Goal: Contribute content: Add original content to the website for others to see

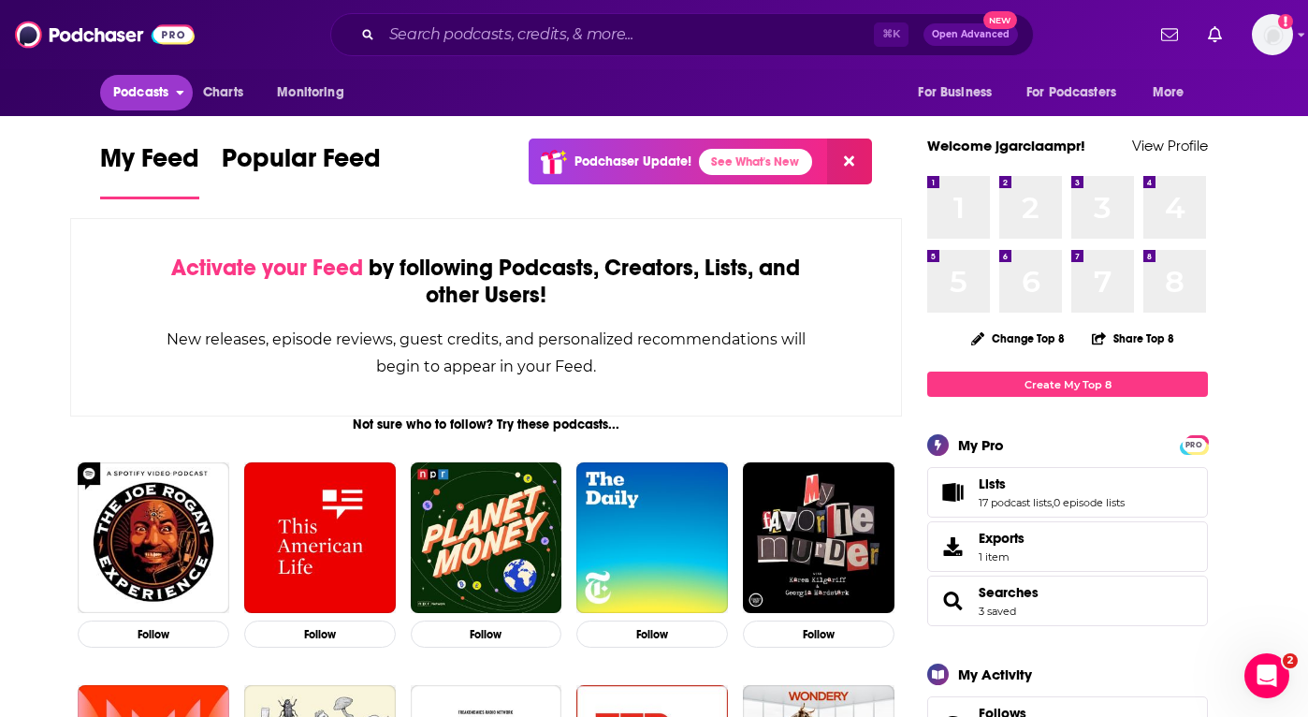
click at [165, 97] on span "Podcasts" at bounding box center [140, 93] width 55 height 26
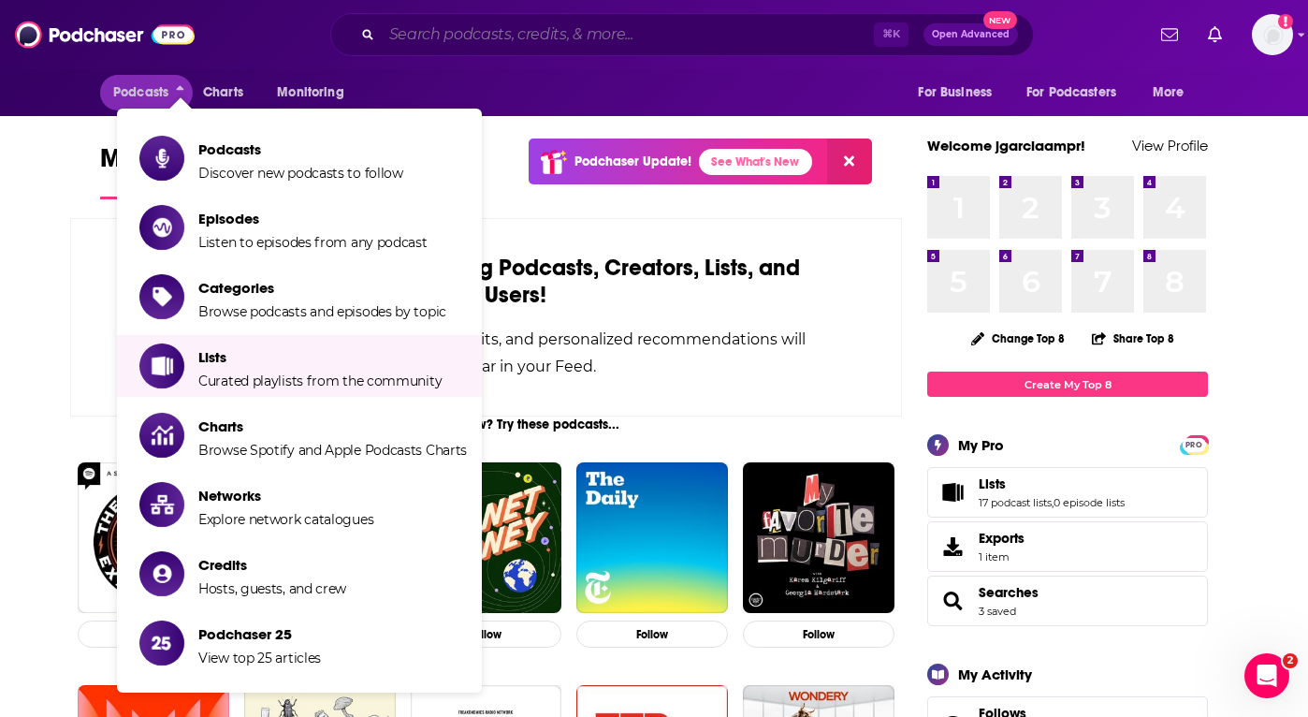
click at [485, 39] on input "Search podcasts, credits, & more..." at bounding box center [628, 35] width 492 height 30
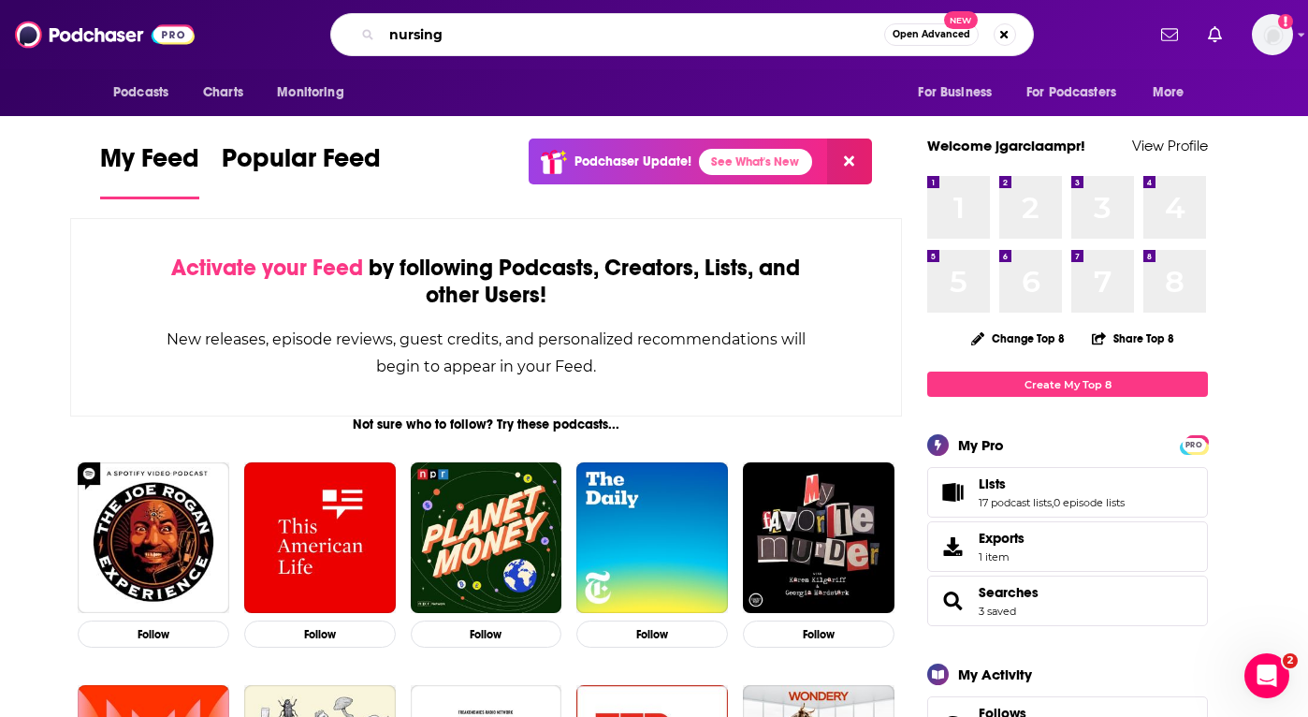
type input "nursing"
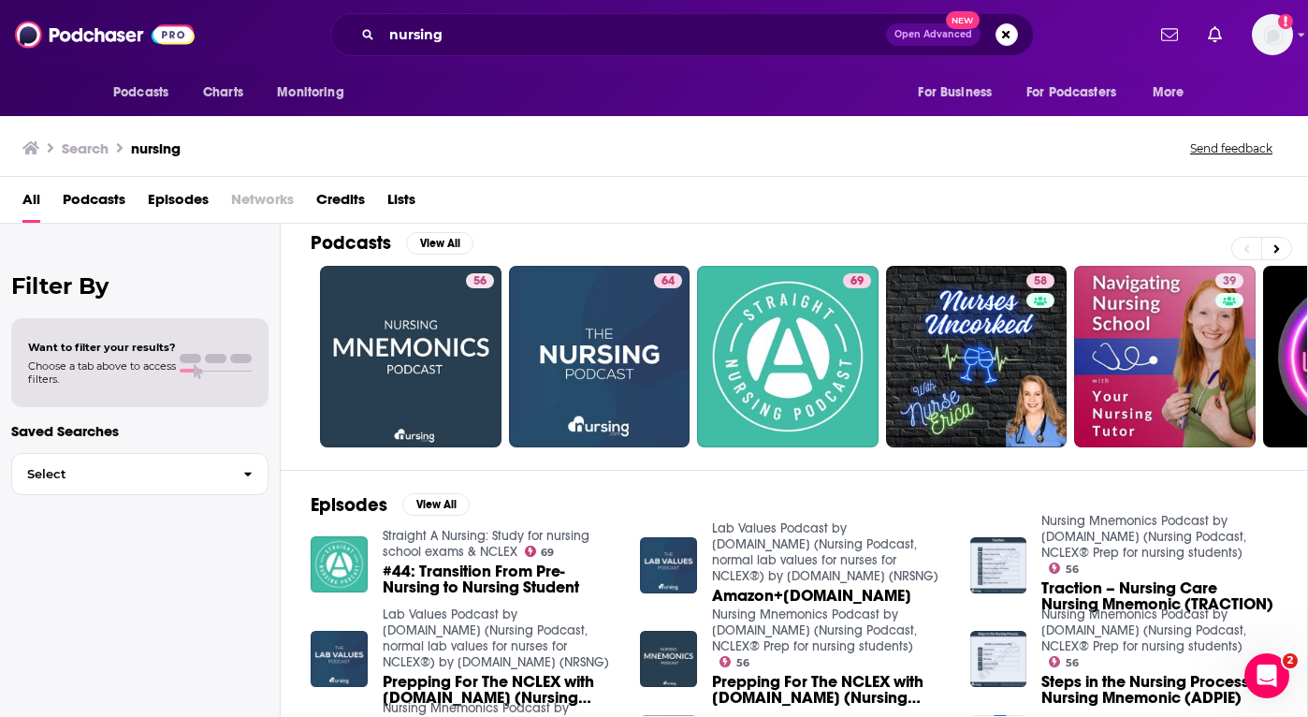
scroll to position [16, 0]
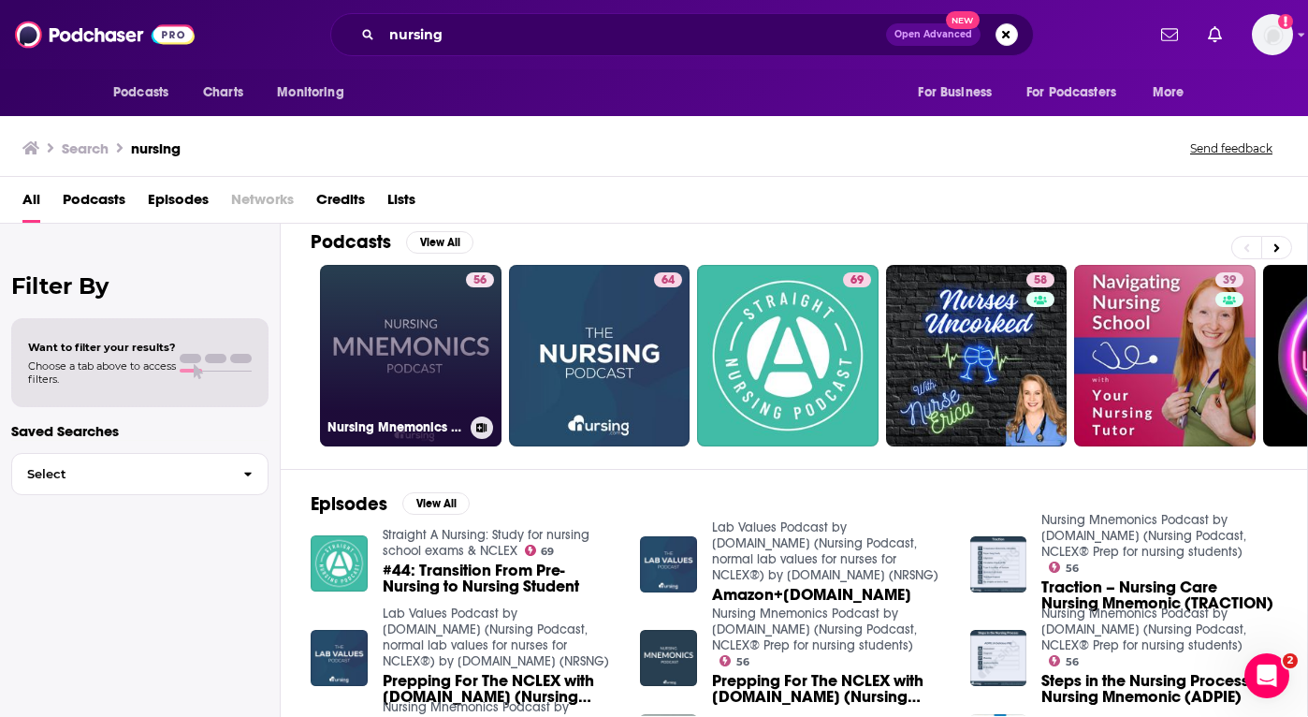
click at [444, 351] on link "56 Nursing Mnemonics Podcast by [DOMAIN_NAME] (Nursing Podcast, NCLEX® Prep for…" at bounding box center [410, 355] width 181 height 181
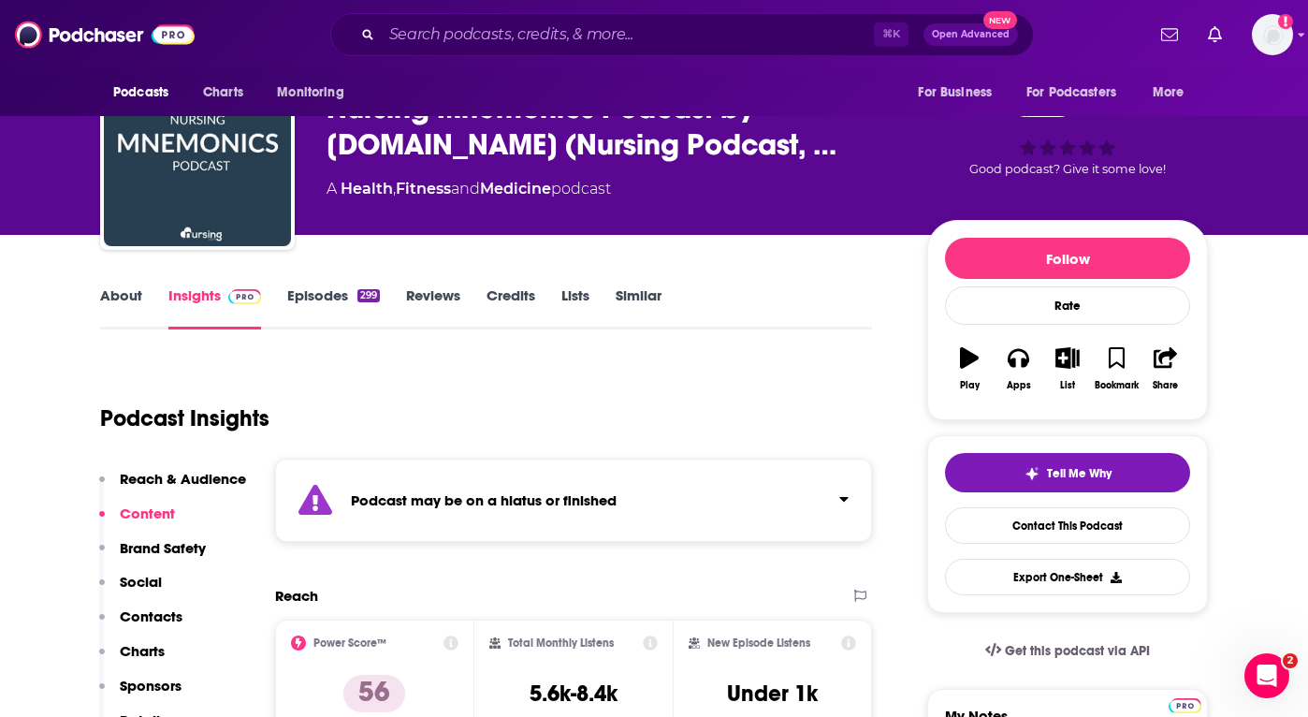
scroll to position [114, 0]
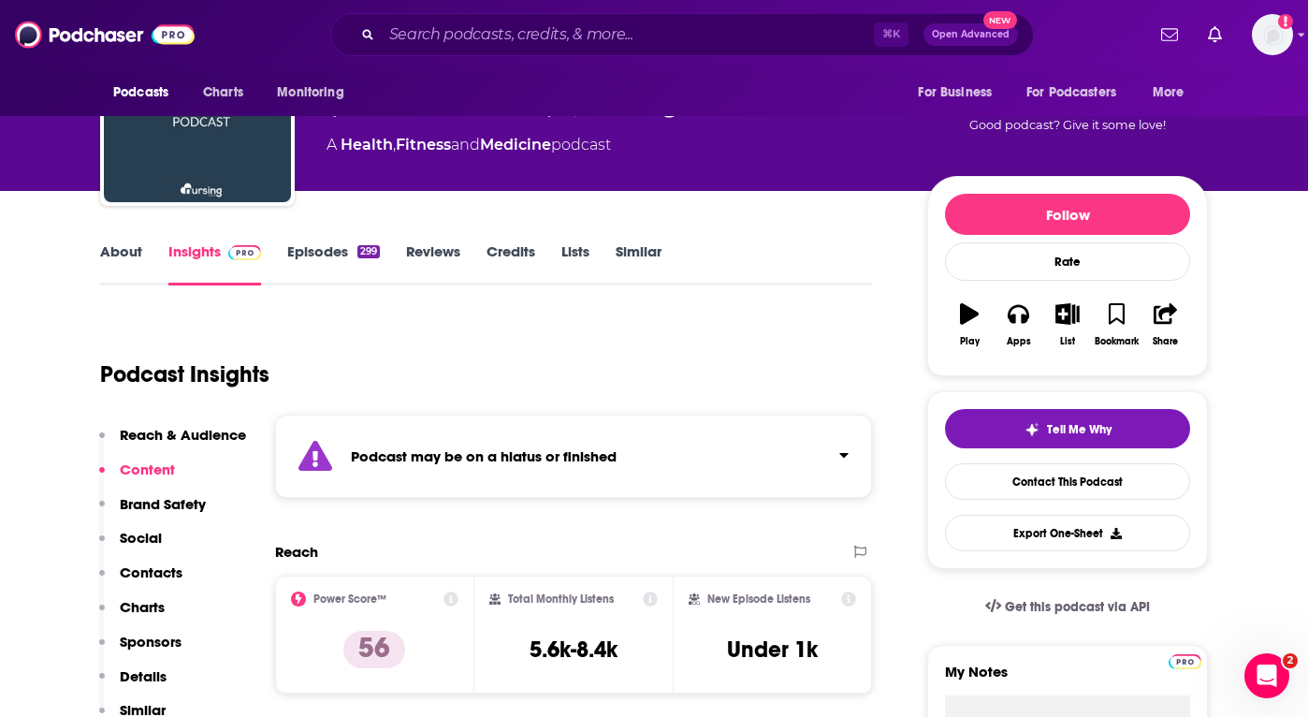
click at [326, 250] on link "Episodes 299" at bounding box center [333, 263] width 93 height 43
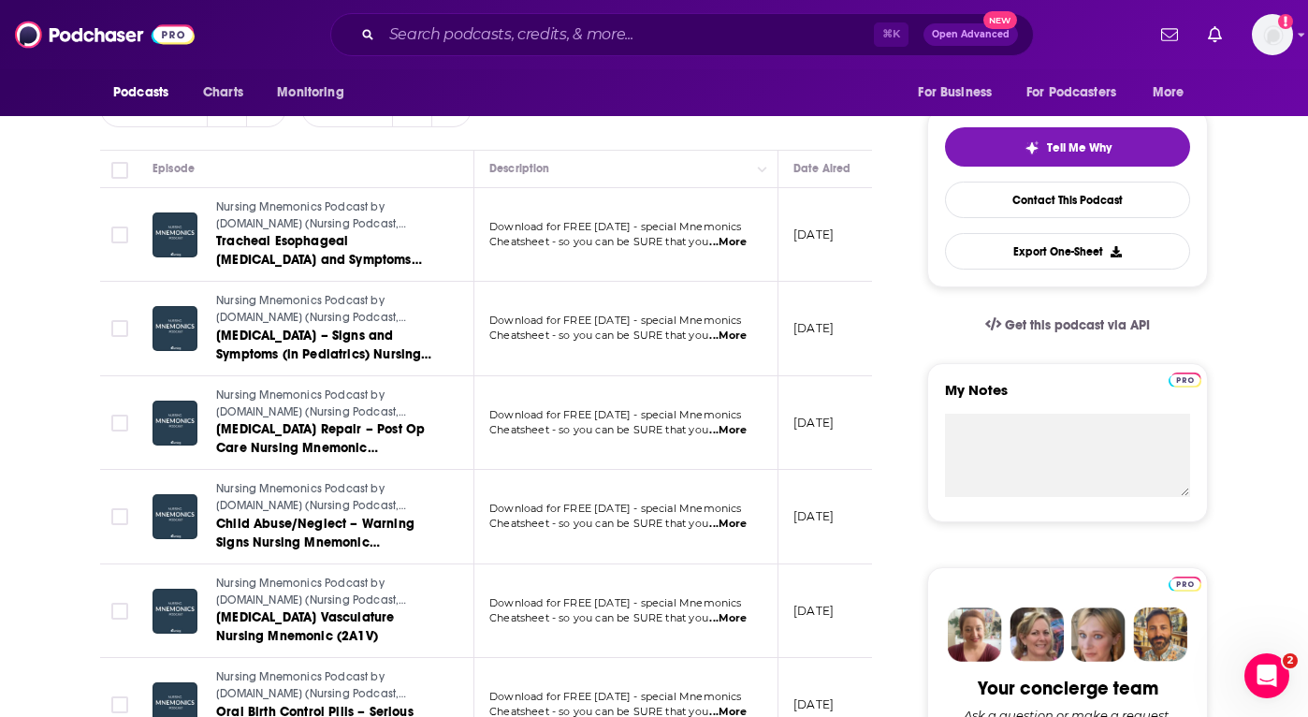
scroll to position [356, 0]
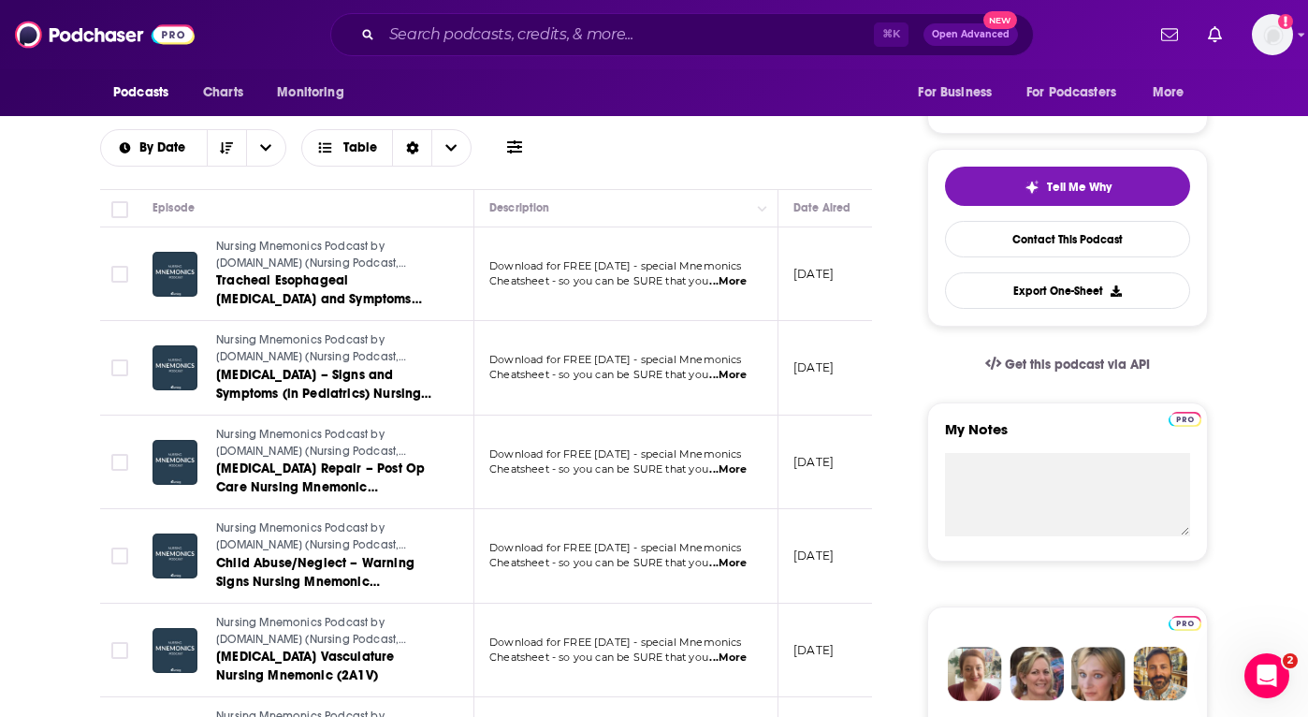
click at [734, 281] on span "...More" at bounding box center [727, 281] width 37 height 15
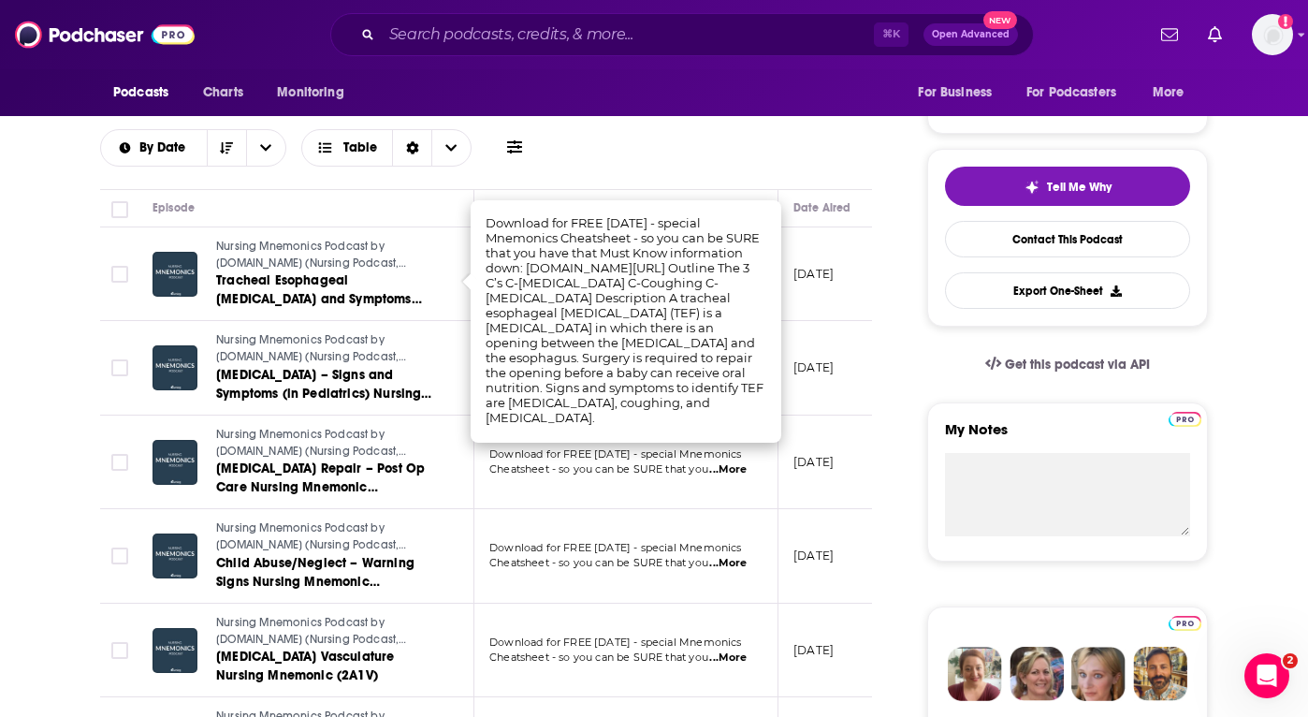
click at [416, 202] on div "Episode" at bounding box center [305, 207] width 306 height 22
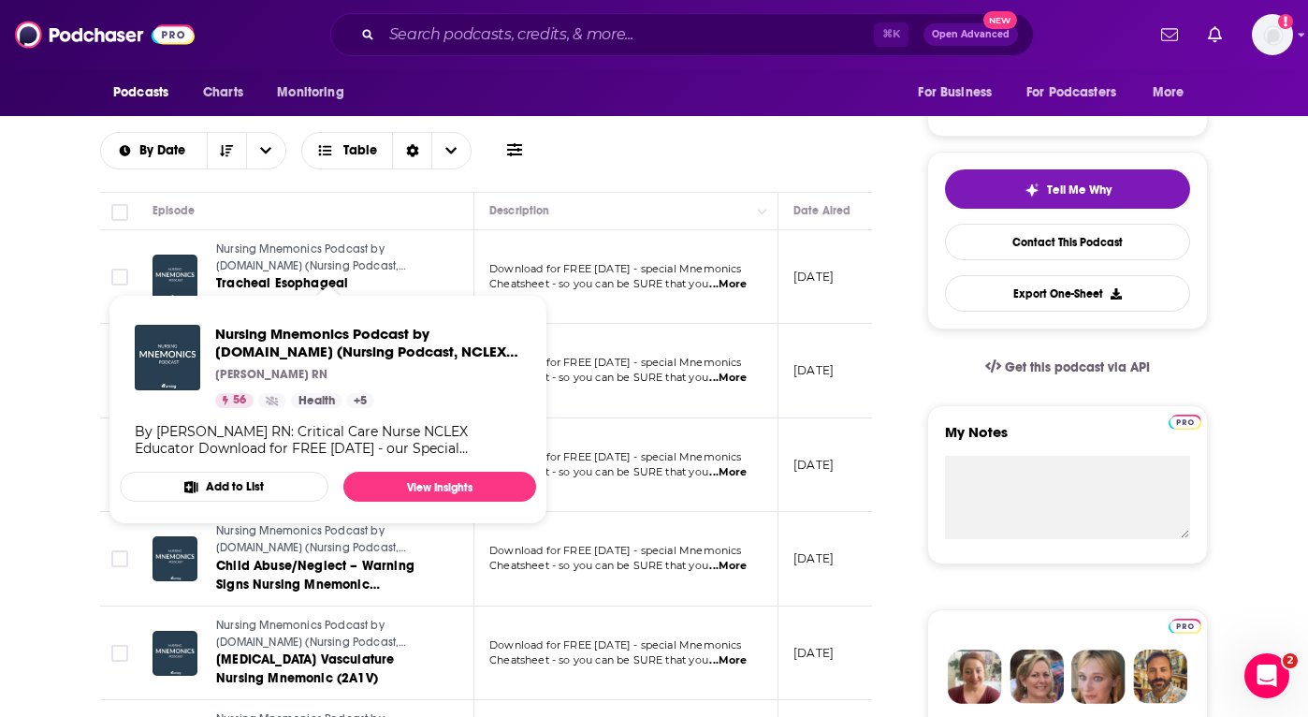
scroll to position [292, 0]
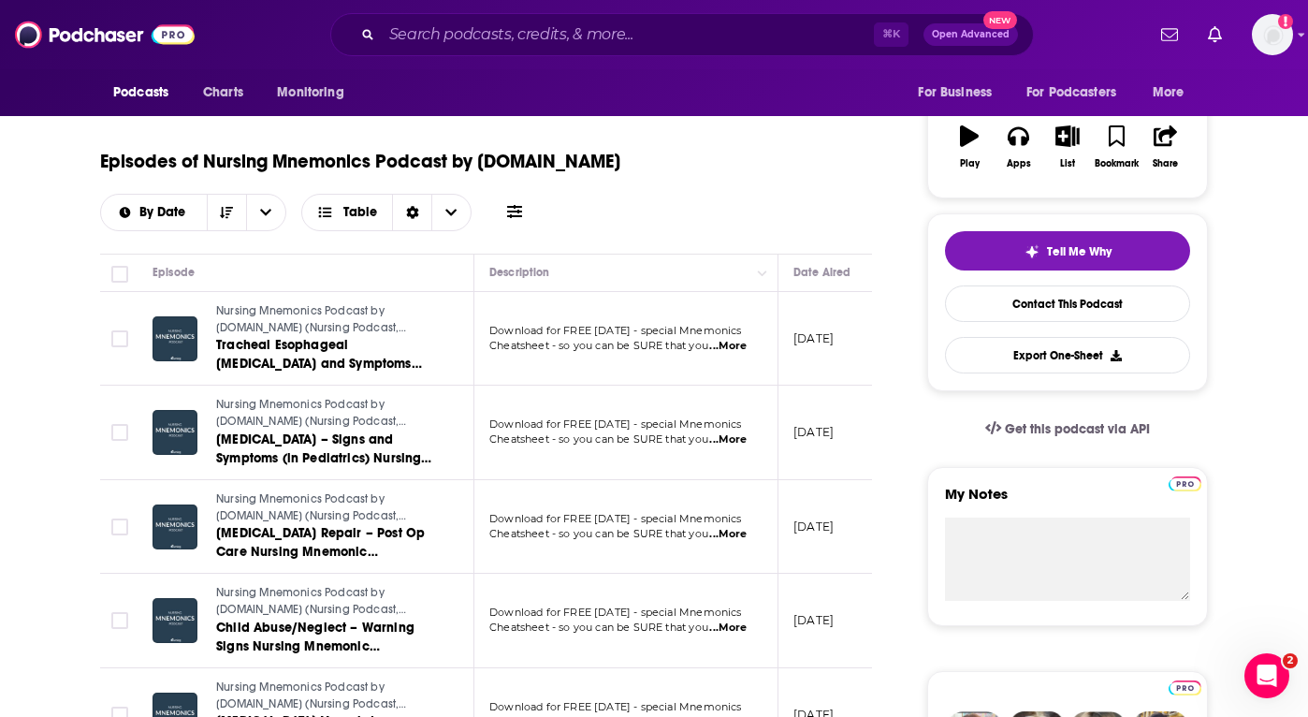
click at [739, 343] on span "...More" at bounding box center [727, 346] width 37 height 15
click at [719, 198] on div "Episodes of Nursing Mnemonics Podcast by [DOMAIN_NAME] By Date Table" at bounding box center [486, 185] width 772 height 94
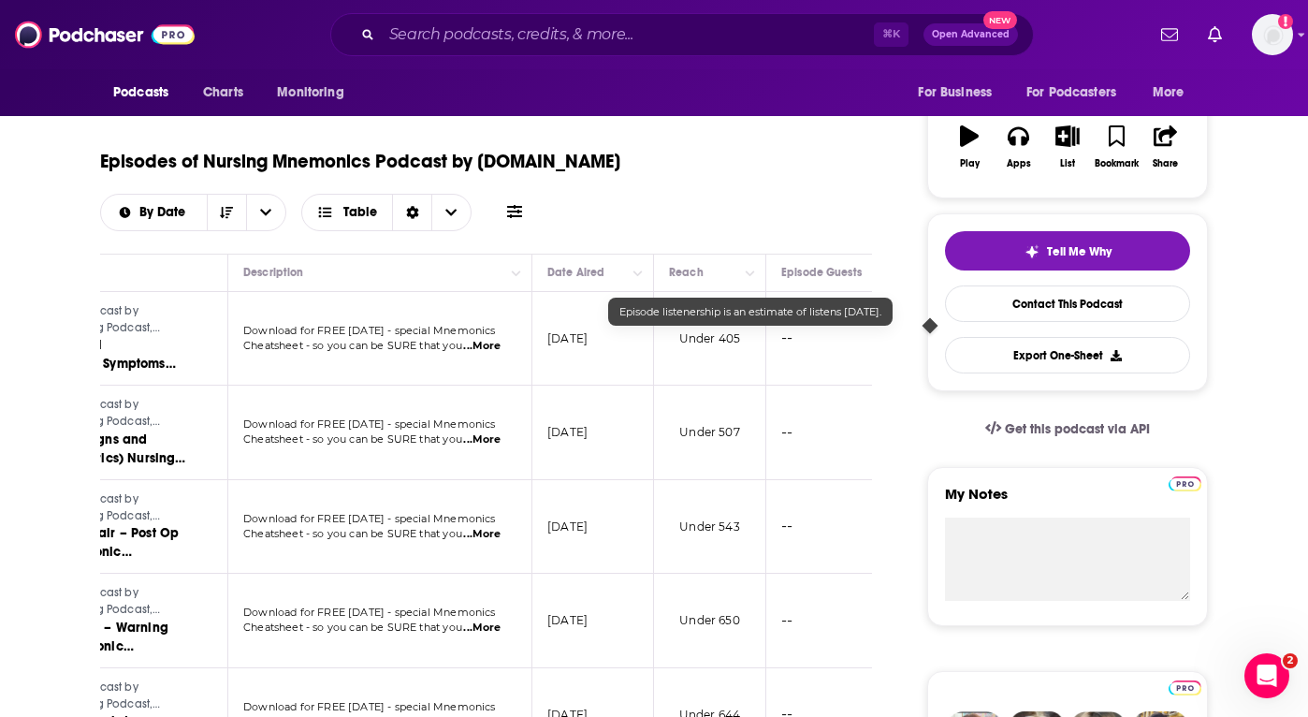
scroll to position [0, 0]
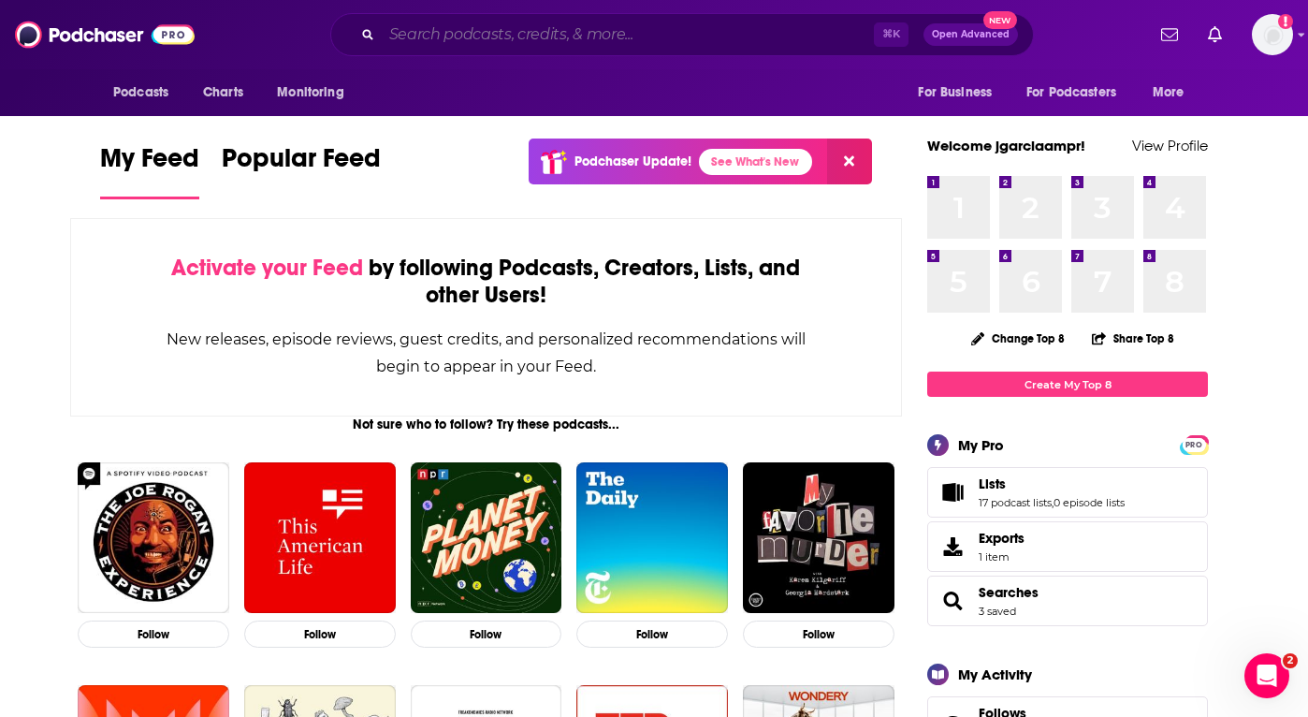
click at [505, 48] on input "Search podcasts, credits, & more..." at bounding box center [628, 35] width 492 height 30
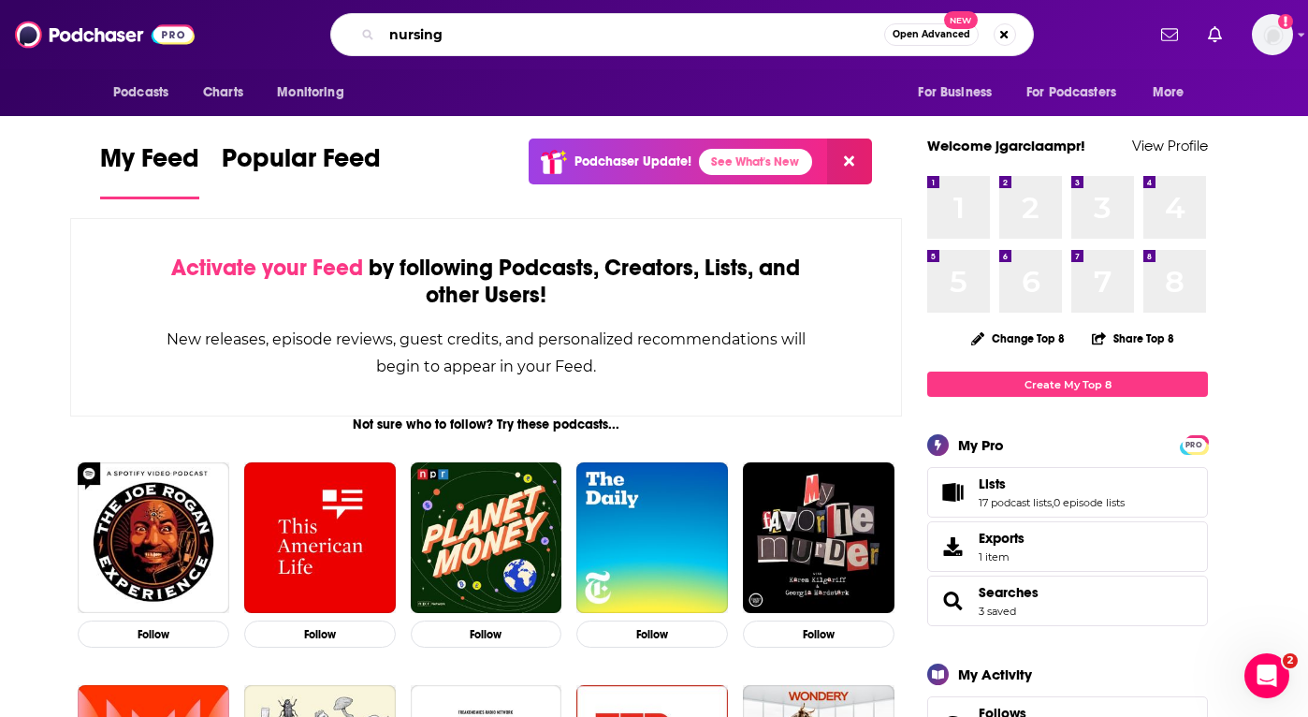
click at [495, 34] on input "nursing" at bounding box center [633, 35] width 502 height 30
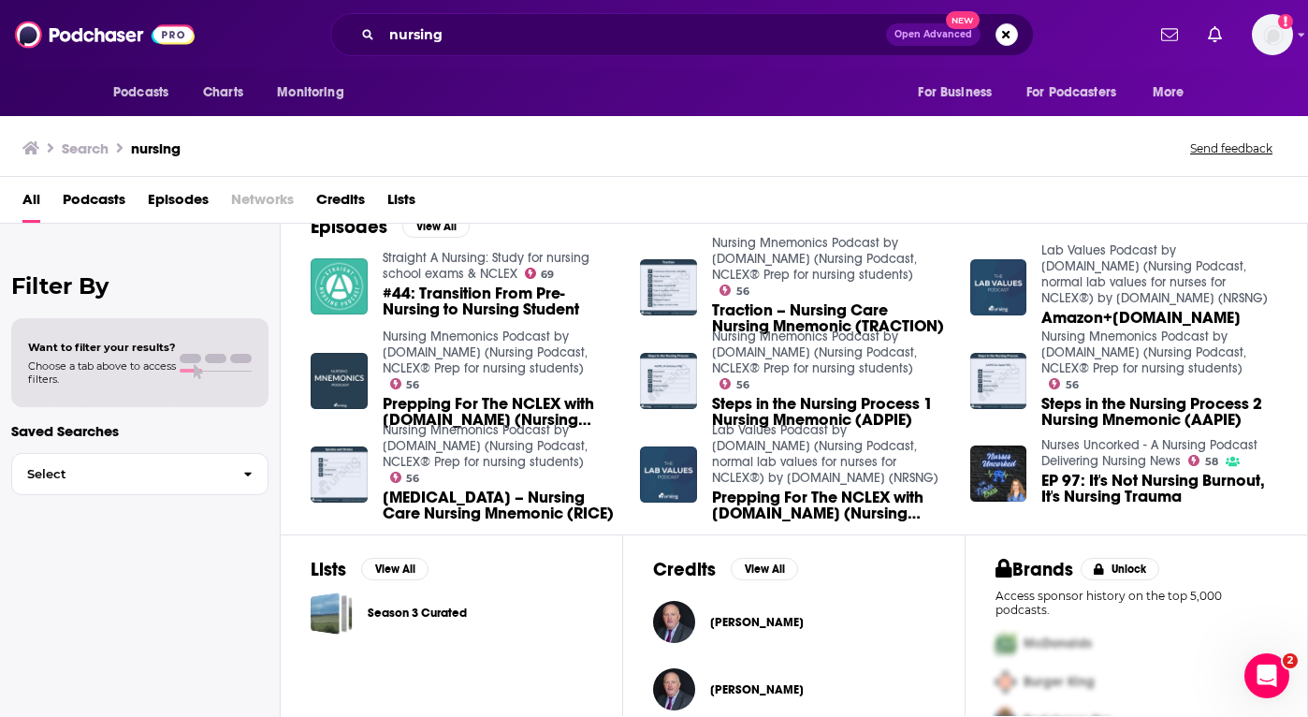
scroll to position [387, 0]
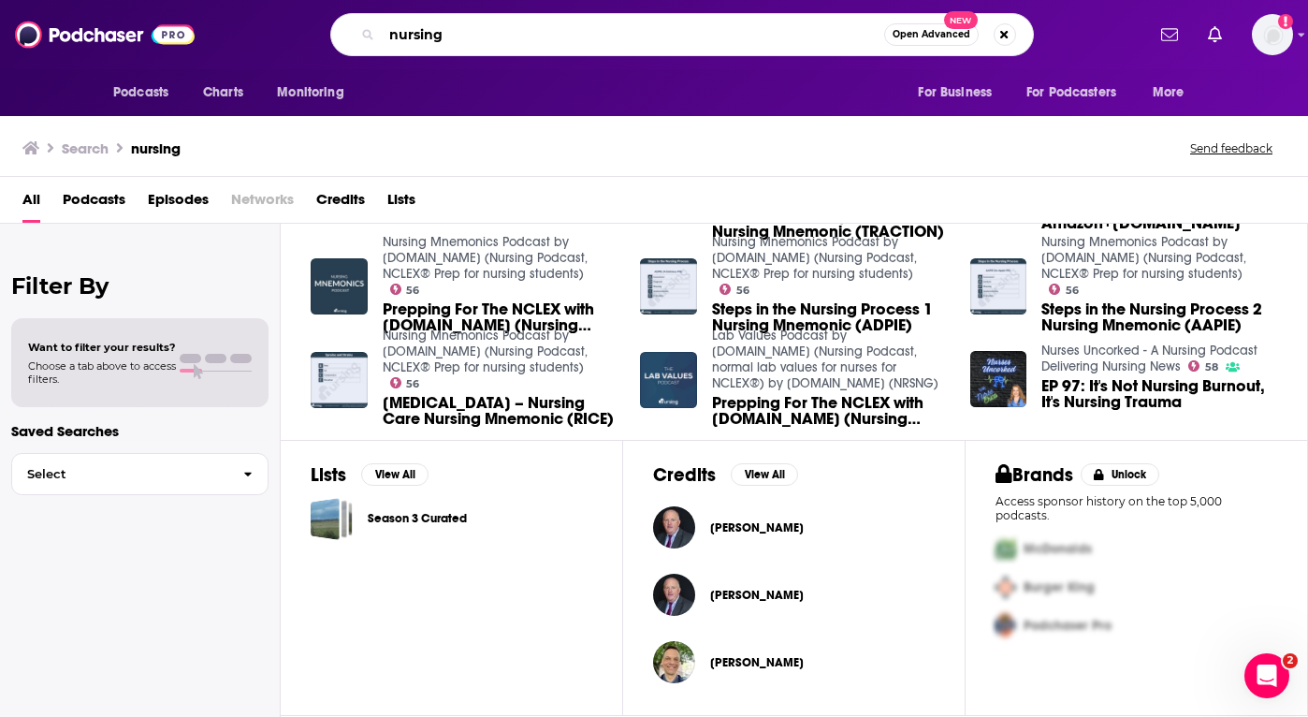
click at [508, 38] on input "nursing" at bounding box center [633, 35] width 502 height 30
type input "workforce"
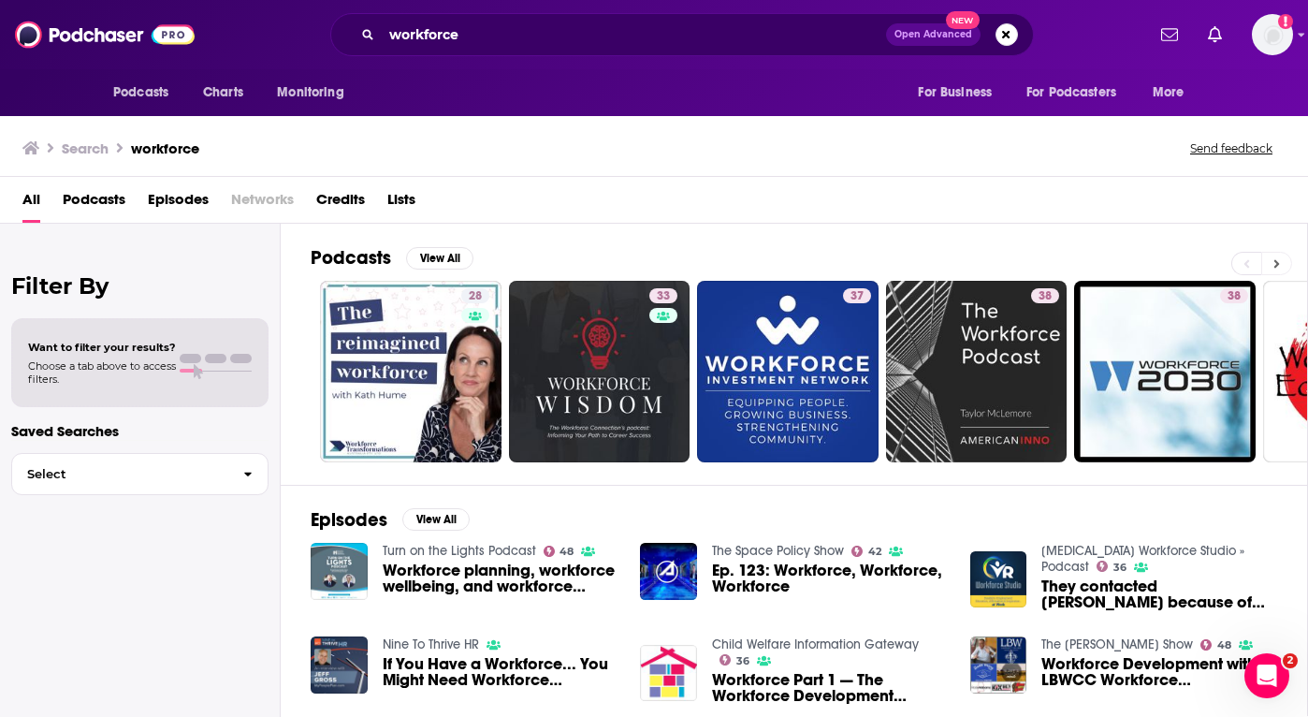
click at [1269, 269] on button at bounding box center [1276, 263] width 31 height 23
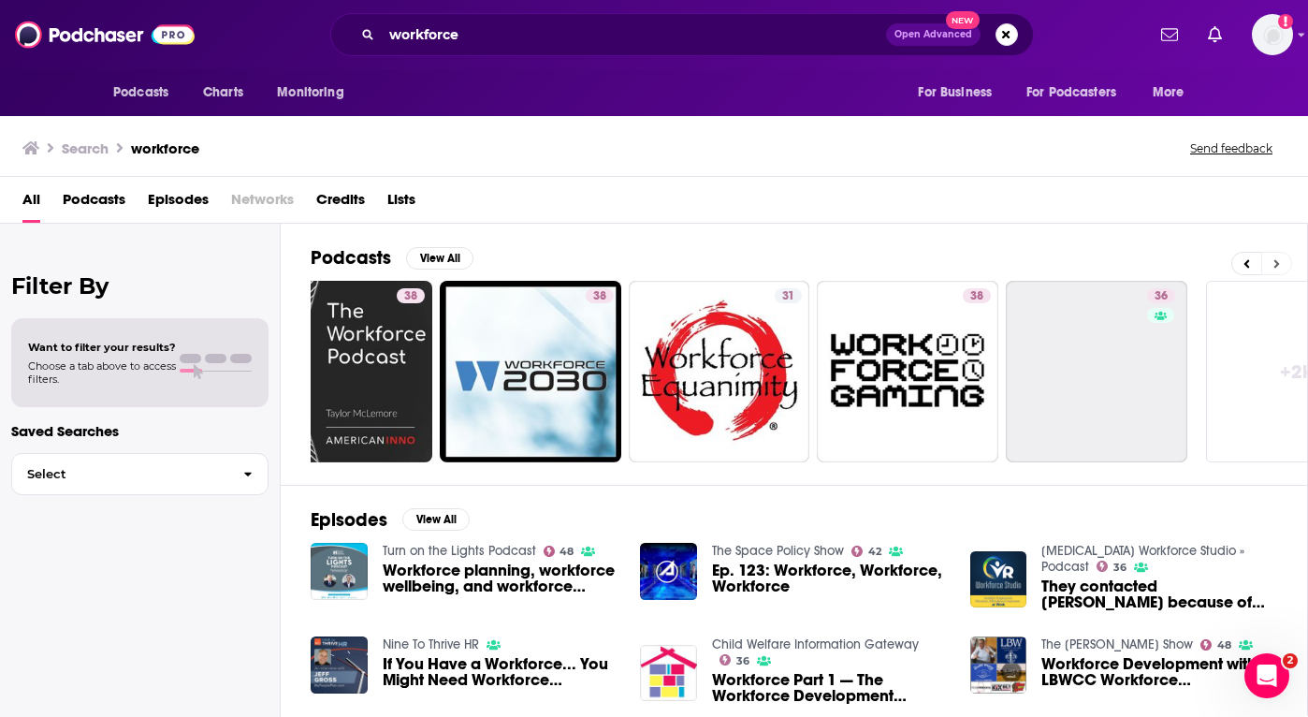
scroll to position [0, 721]
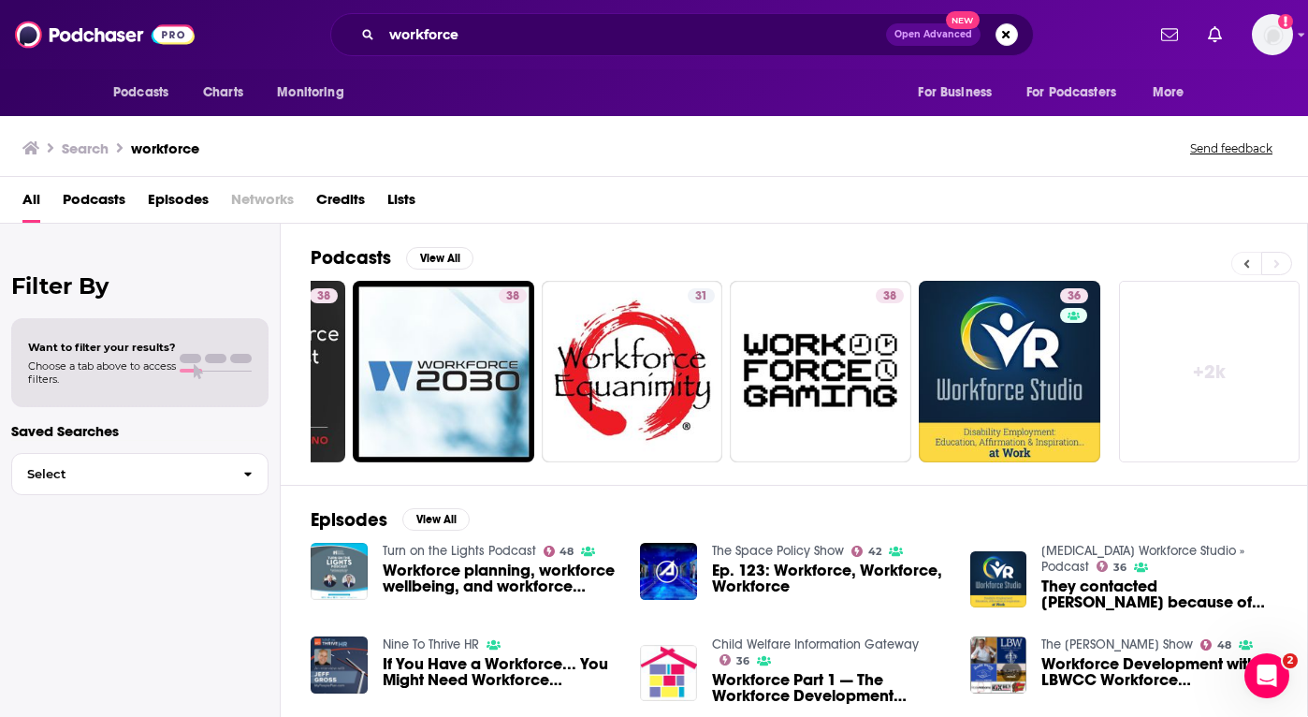
click at [1246, 265] on icon at bounding box center [1247, 263] width 6 height 8
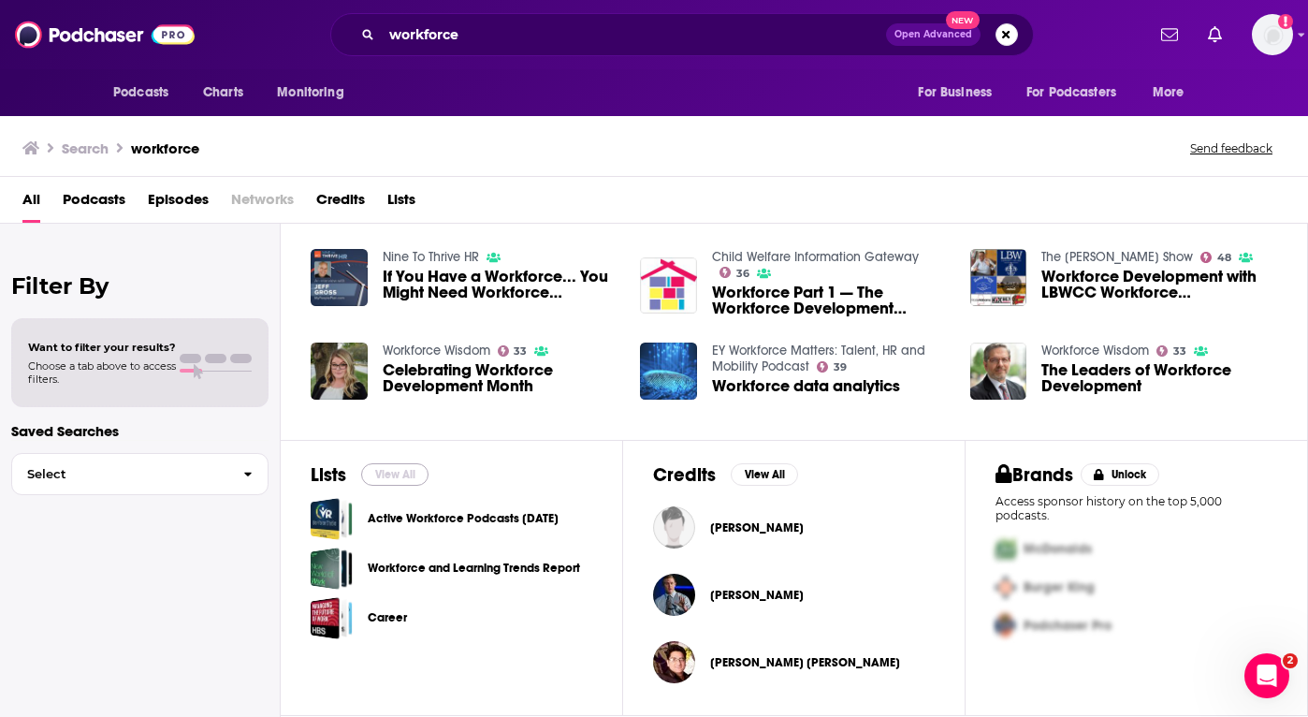
click at [419, 470] on button "View All" at bounding box center [394, 474] width 67 height 22
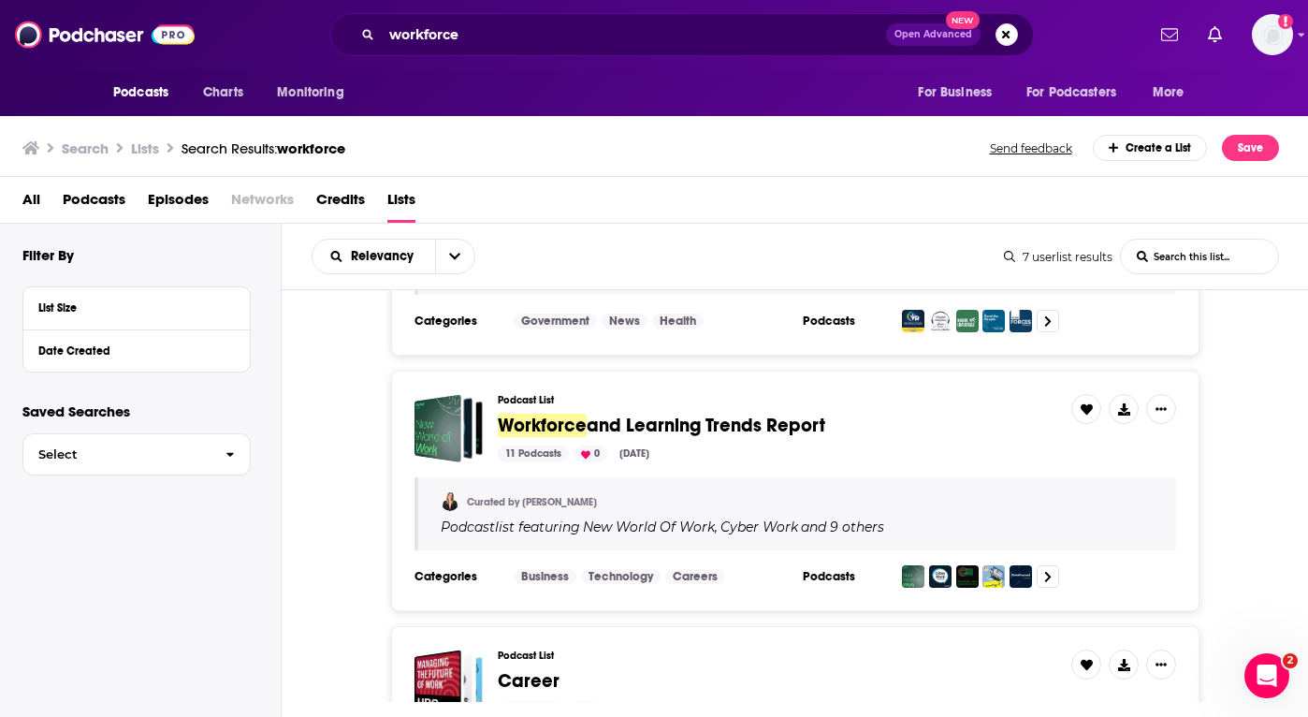
scroll to position [202, 0]
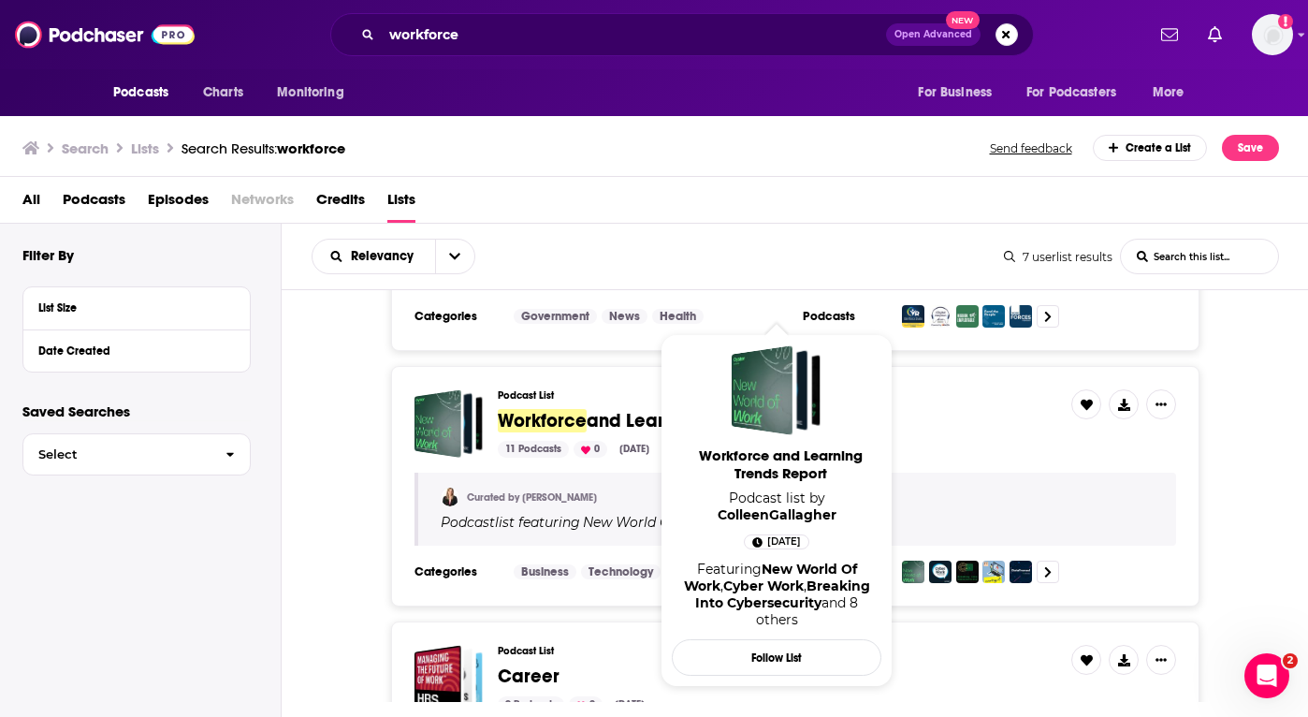
click at [534, 412] on span "Workforce" at bounding box center [542, 420] width 89 height 23
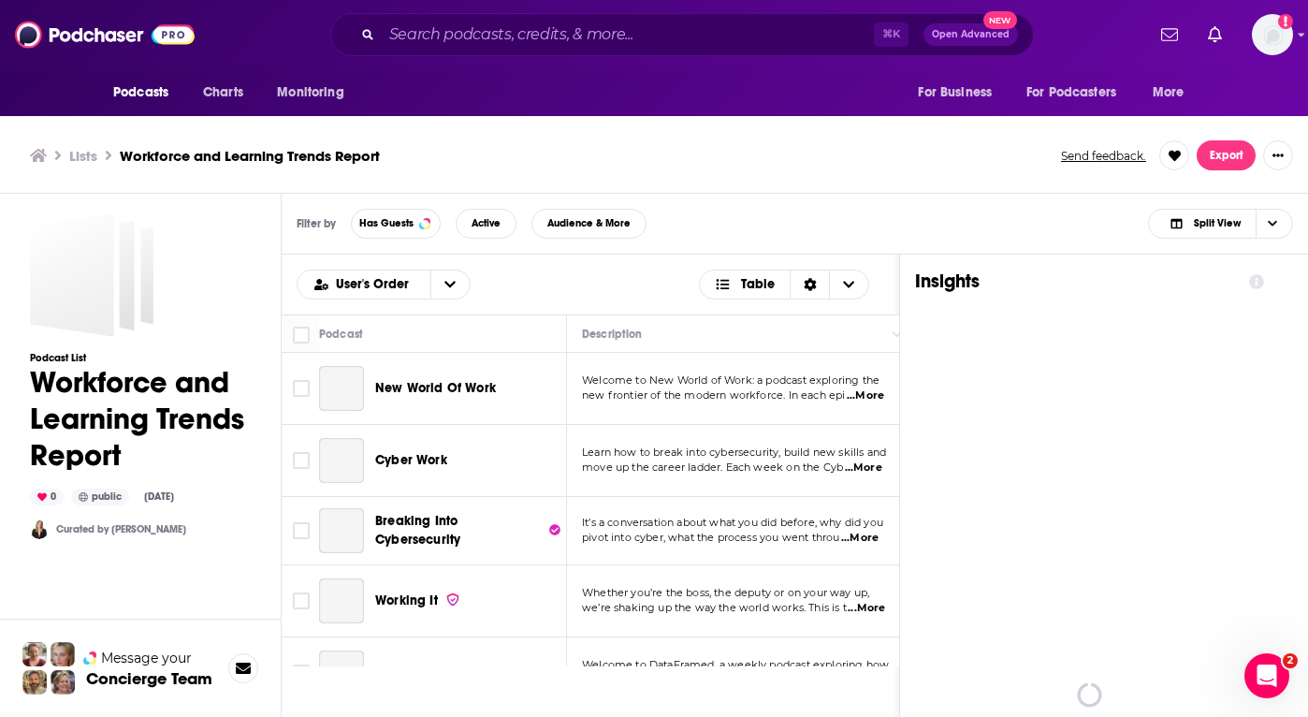
scroll to position [6, 0]
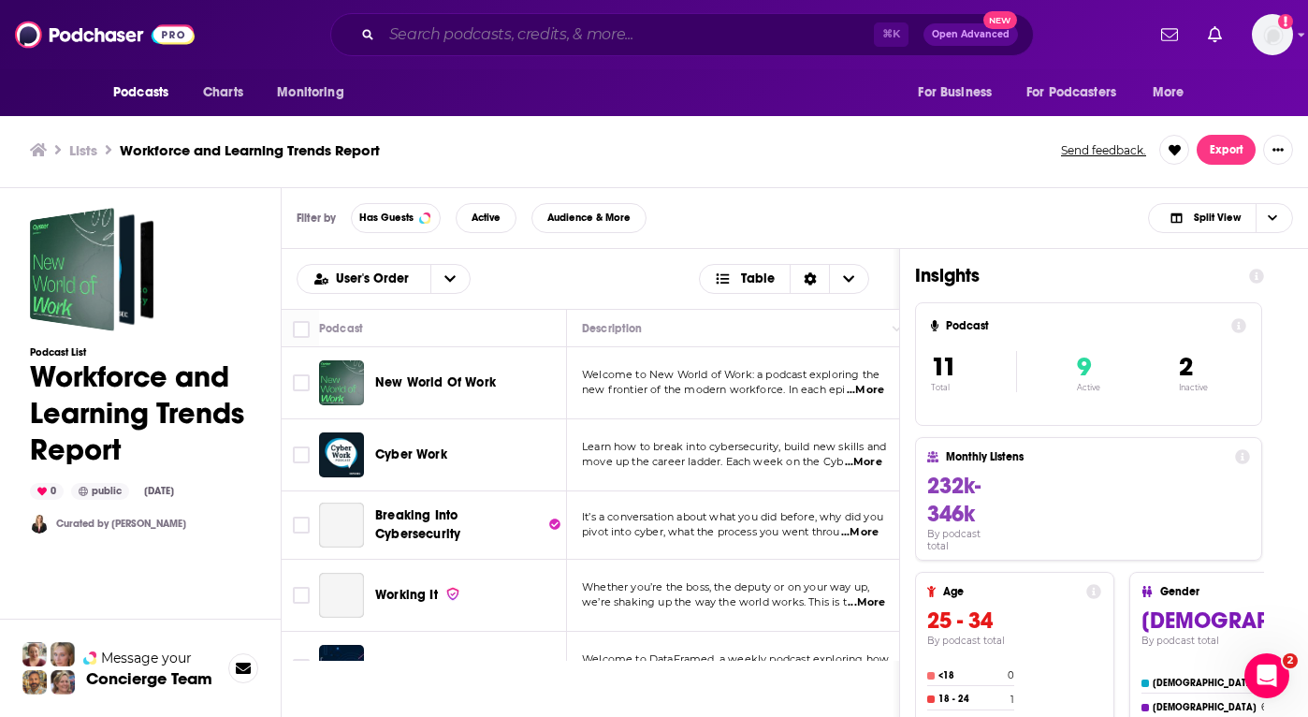
click at [700, 30] on input "Search podcasts, credits, & more..." at bounding box center [628, 35] width 492 height 30
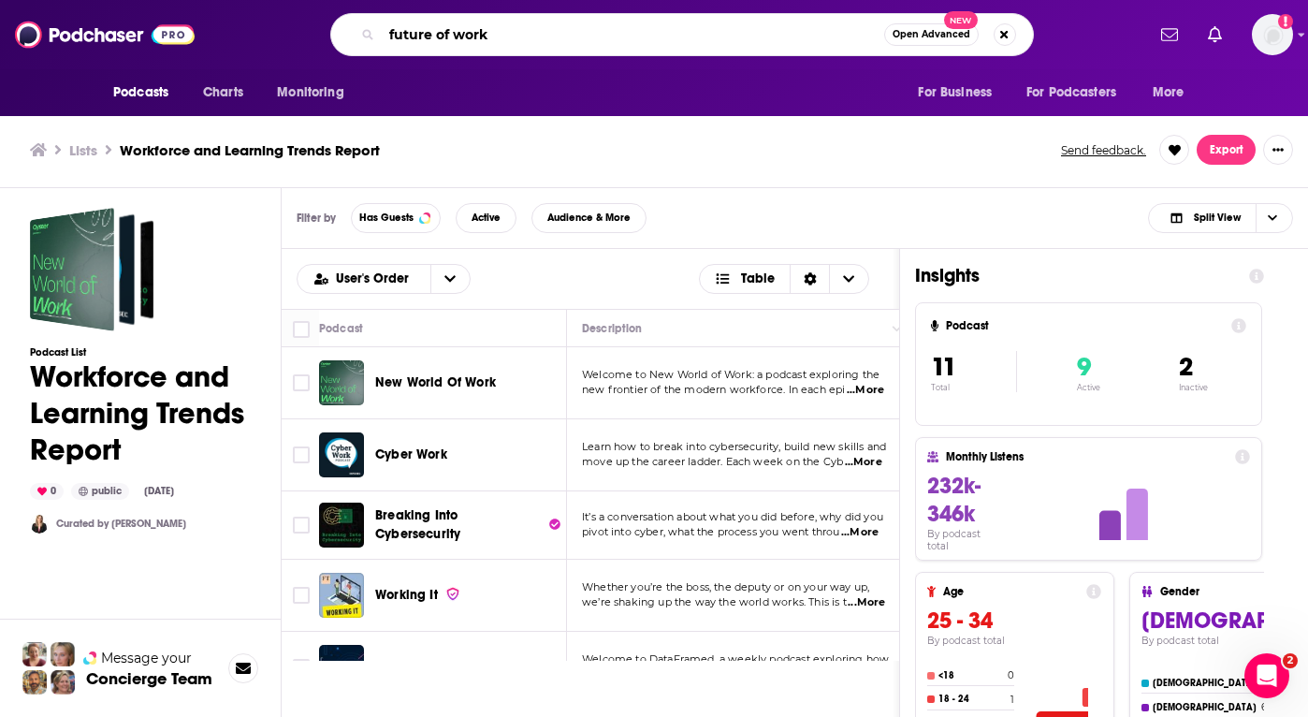
type input "future of work"
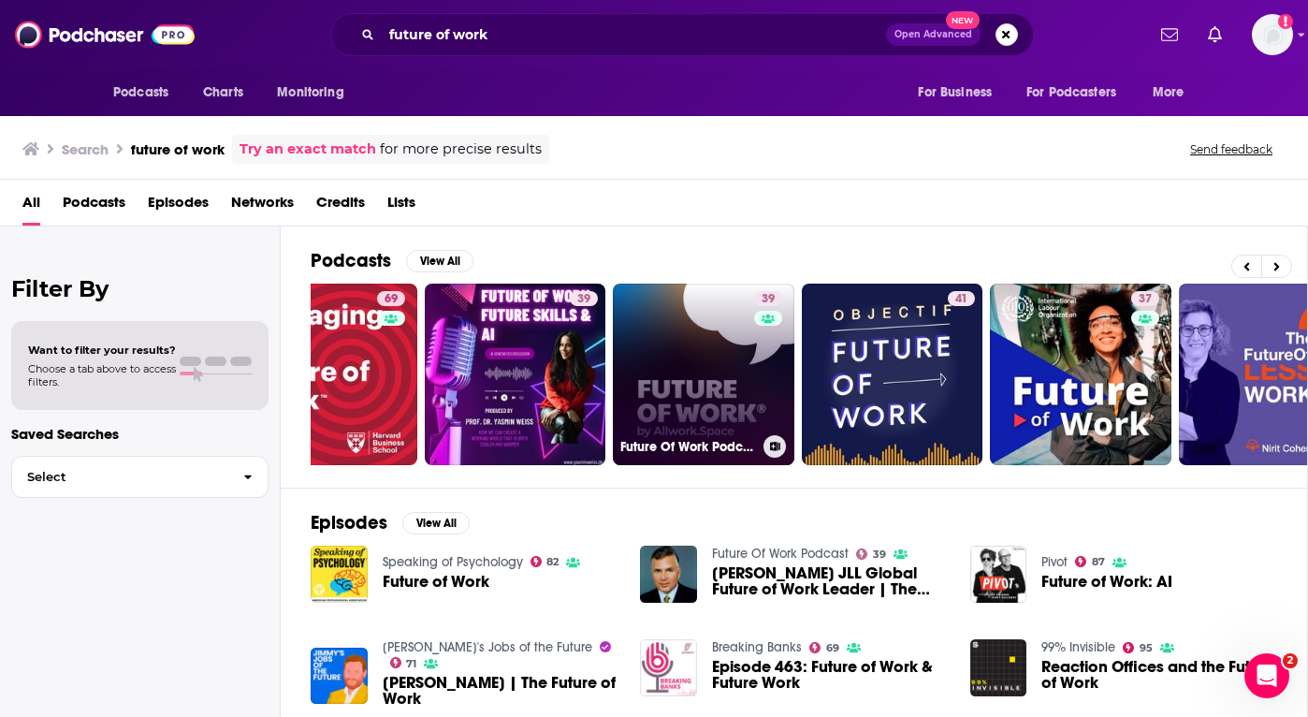
scroll to position [0, 90]
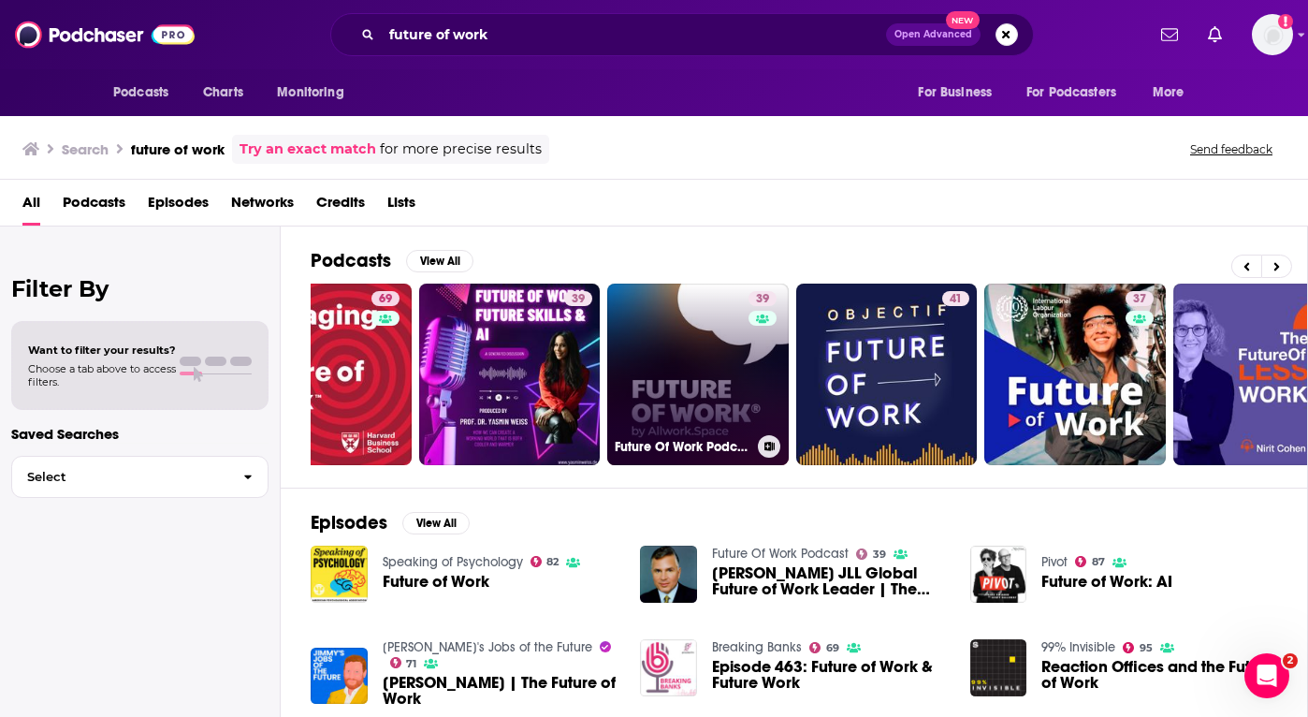
click at [637, 417] on link "39 Future Of Work Podcast" at bounding box center [697, 373] width 181 height 181
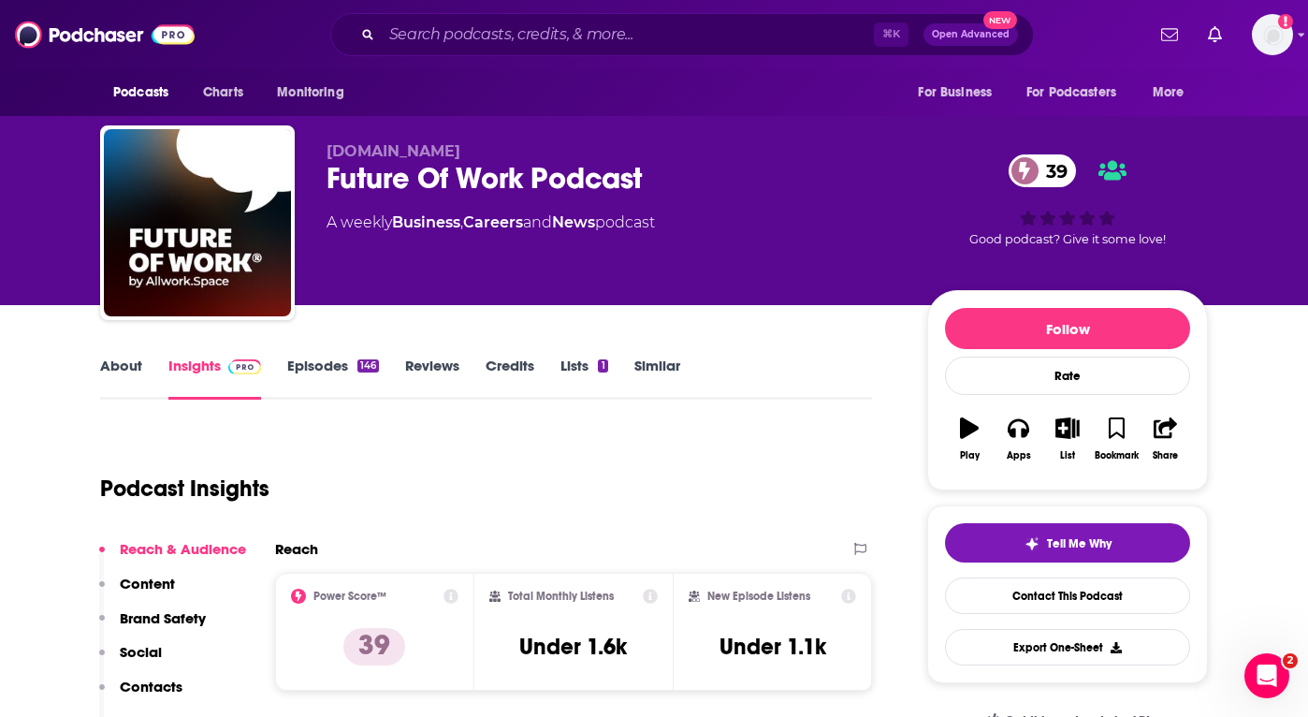
click at [316, 369] on link "Episodes 146" at bounding box center [333, 377] width 92 height 43
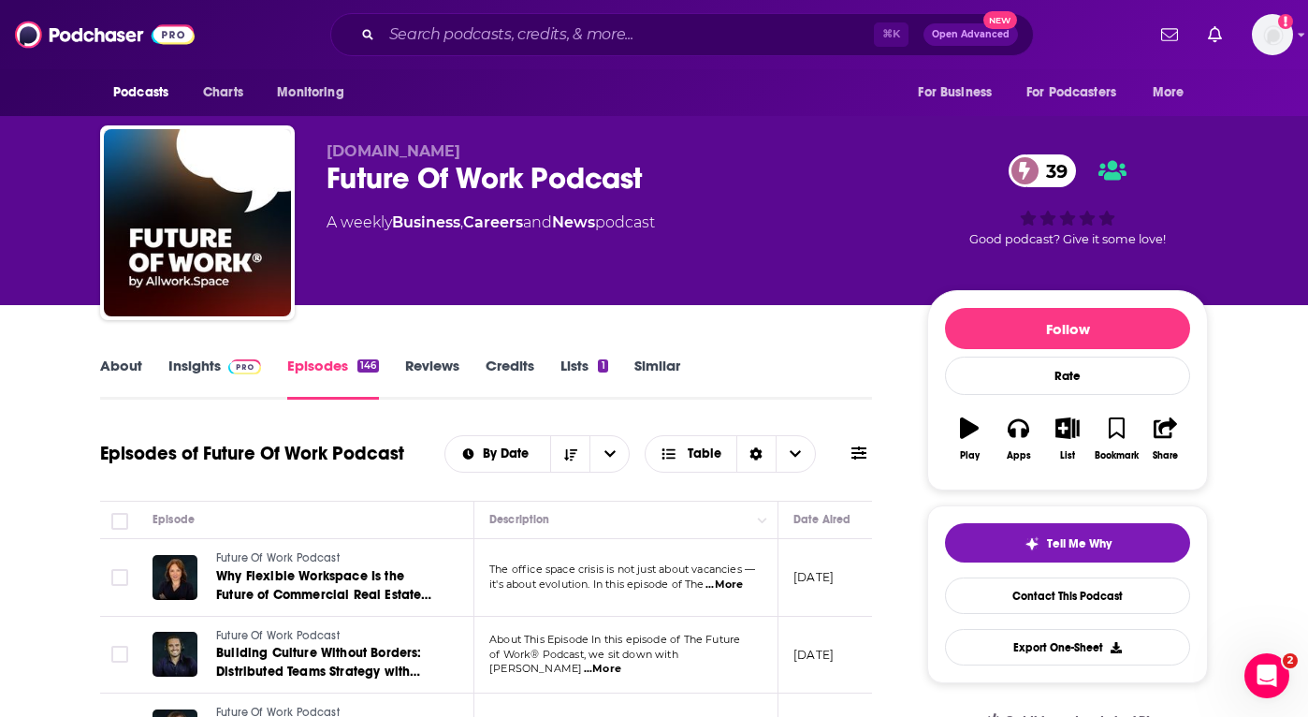
click at [123, 365] on link "About" at bounding box center [121, 377] width 42 height 43
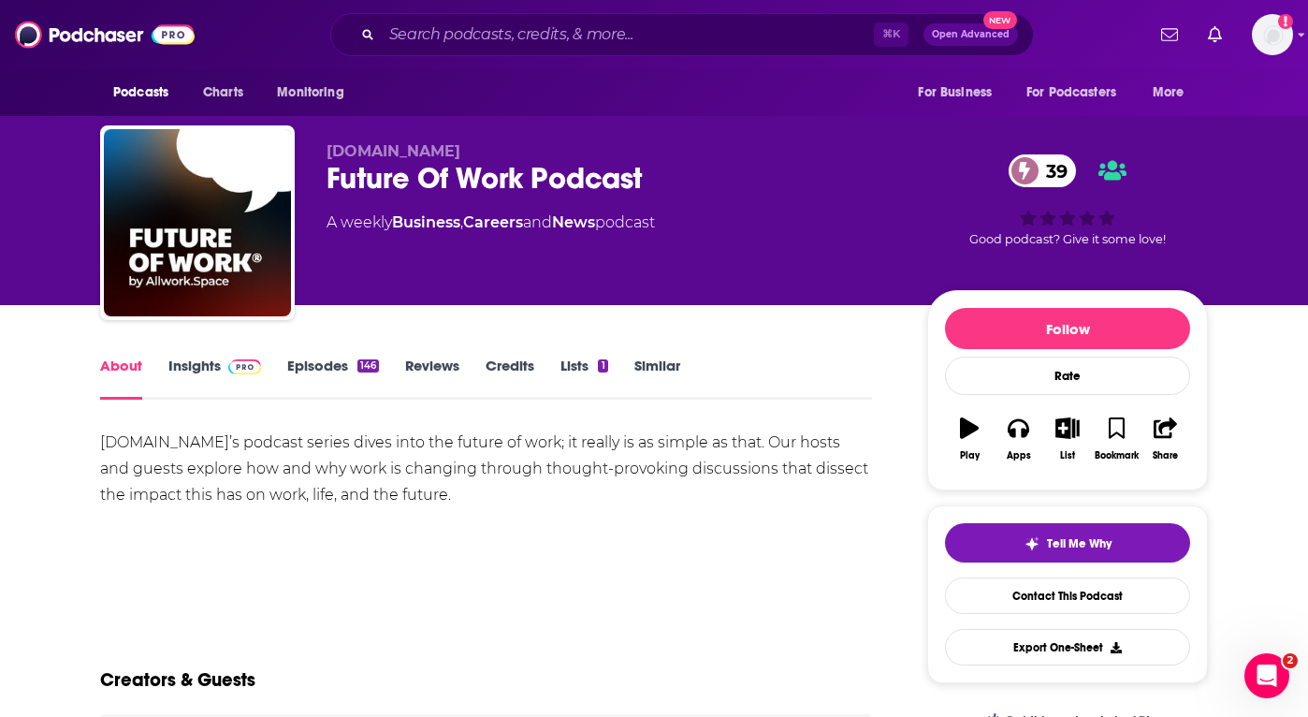
click at [587, 369] on link "Lists 1" at bounding box center [583, 377] width 47 height 43
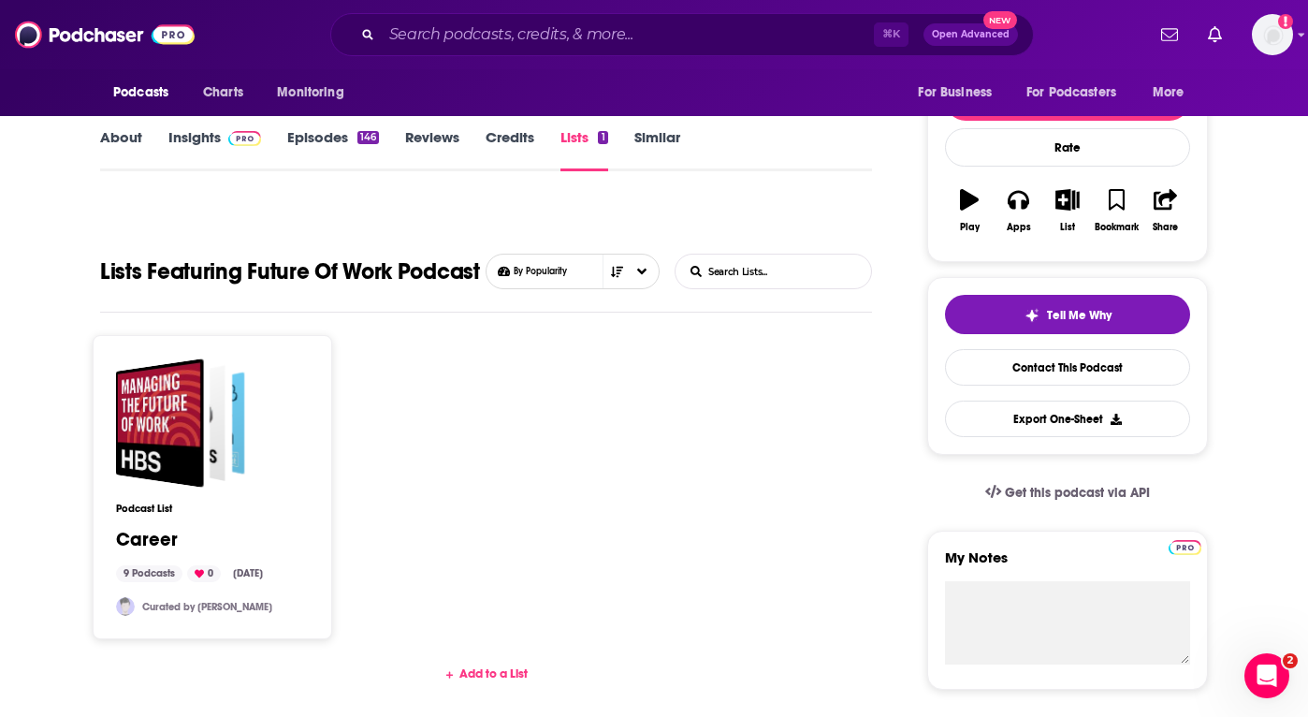
scroll to position [386, 0]
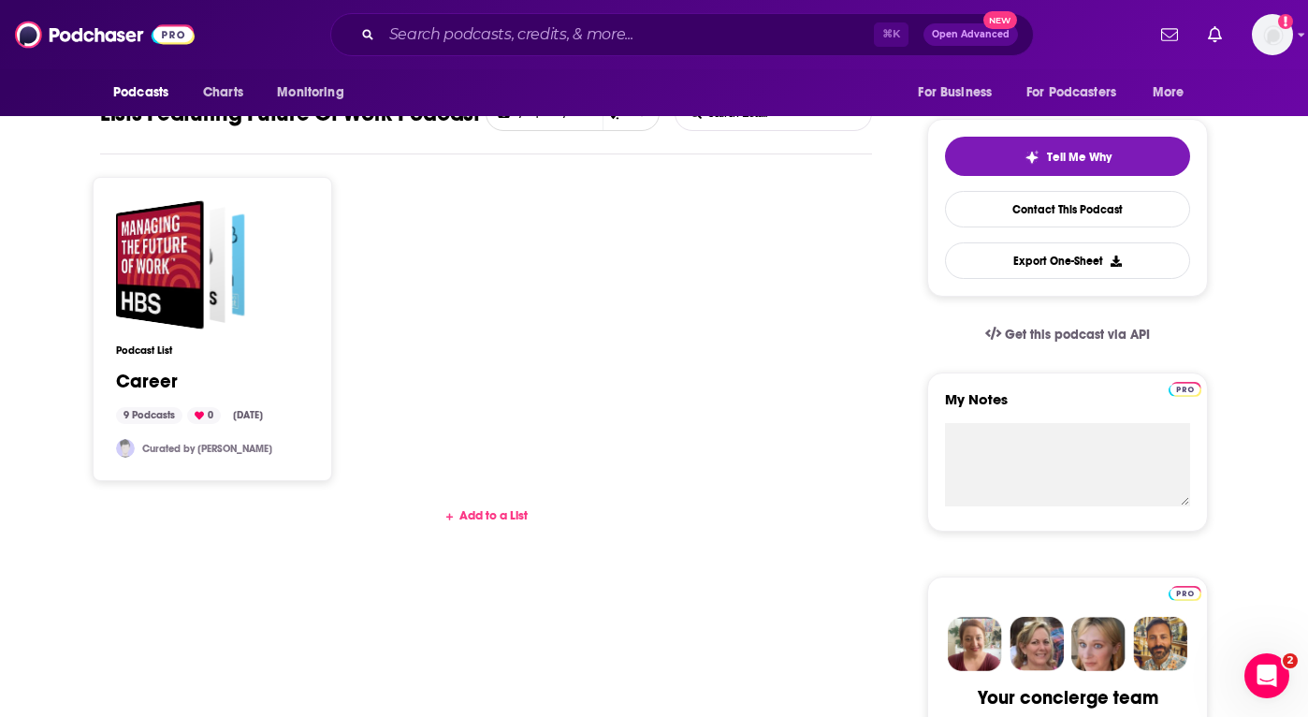
click at [477, 519] on div "Add to a List" at bounding box center [486, 515] width 772 height 15
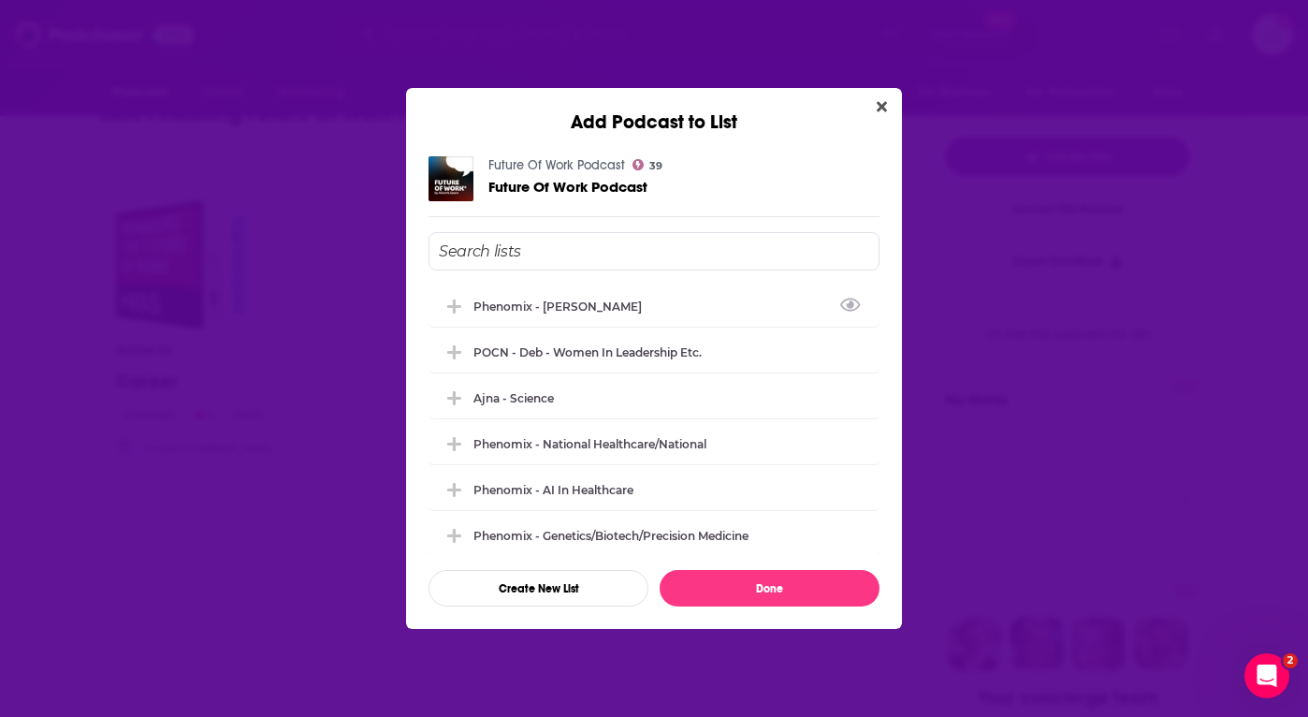
click at [595, 248] on input "Add Podcast To List" at bounding box center [653, 251] width 451 height 38
type input "G"
type input "ShiftMed - Workforce"
click at [718, 580] on button "Done" at bounding box center [769, 588] width 220 height 36
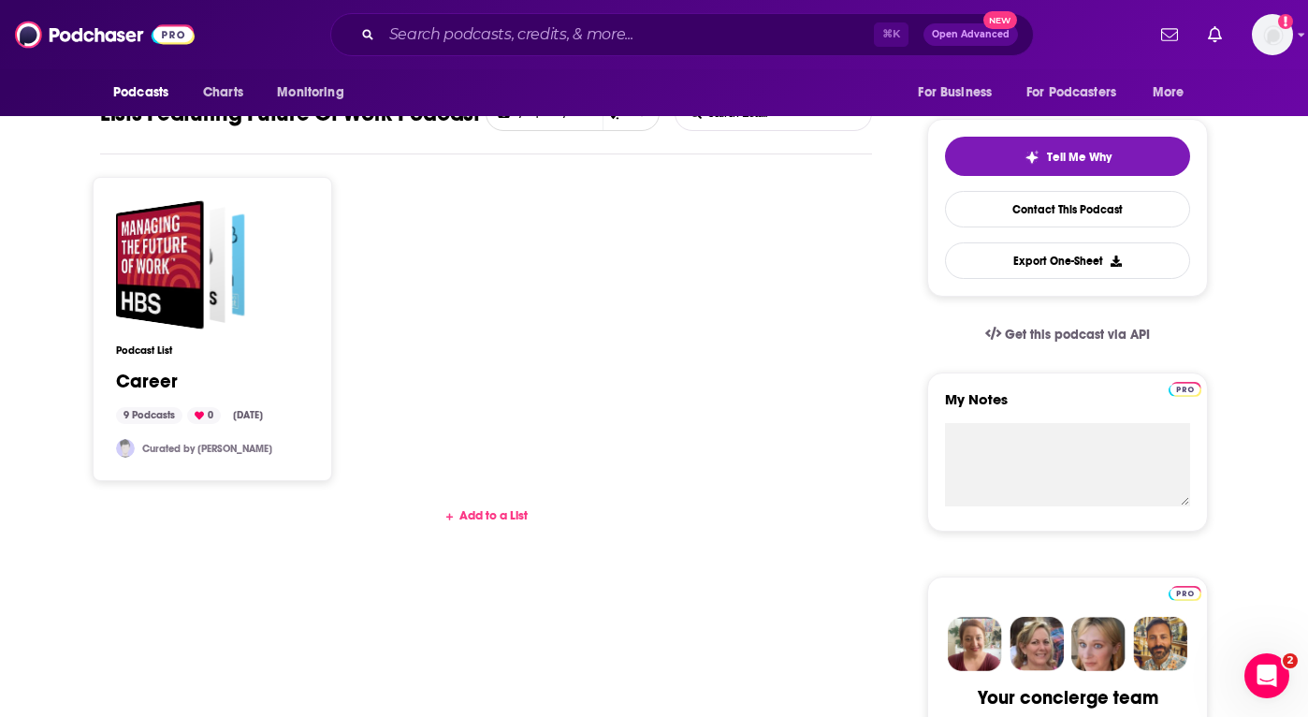
scroll to position [309, 0]
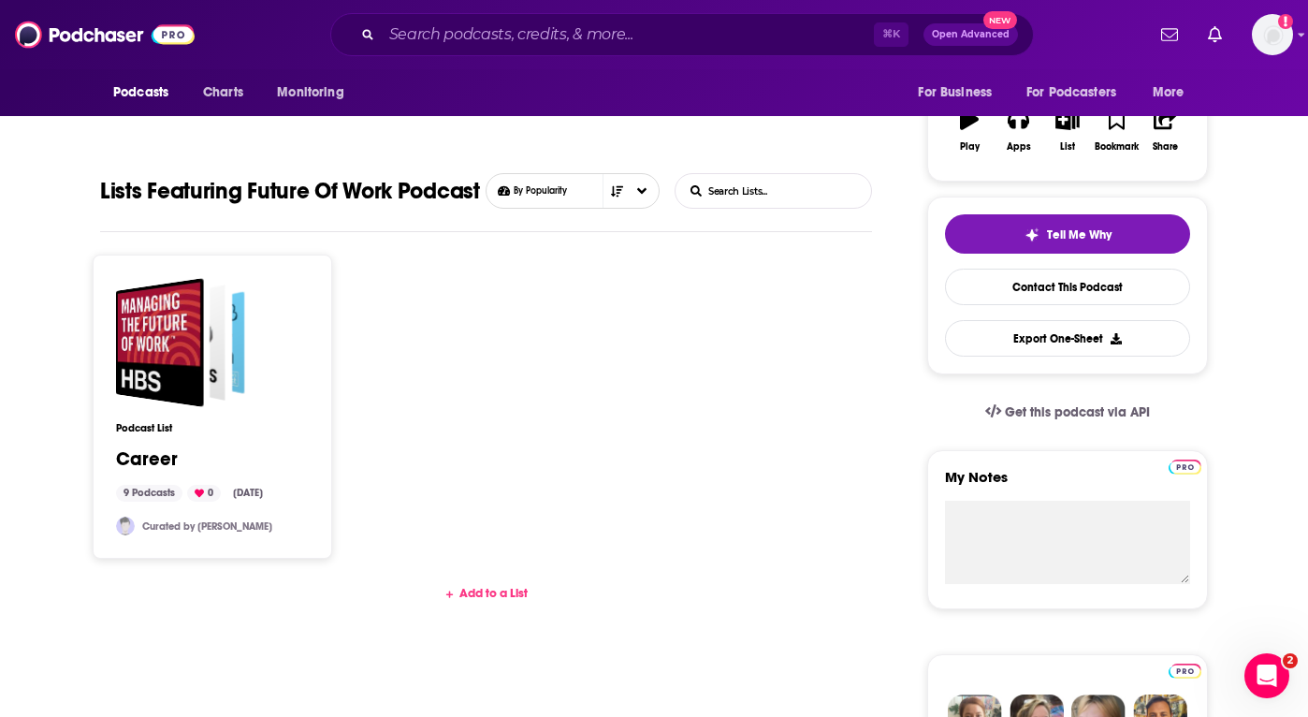
click at [497, 591] on div "Add to a List" at bounding box center [486, 593] width 772 height 15
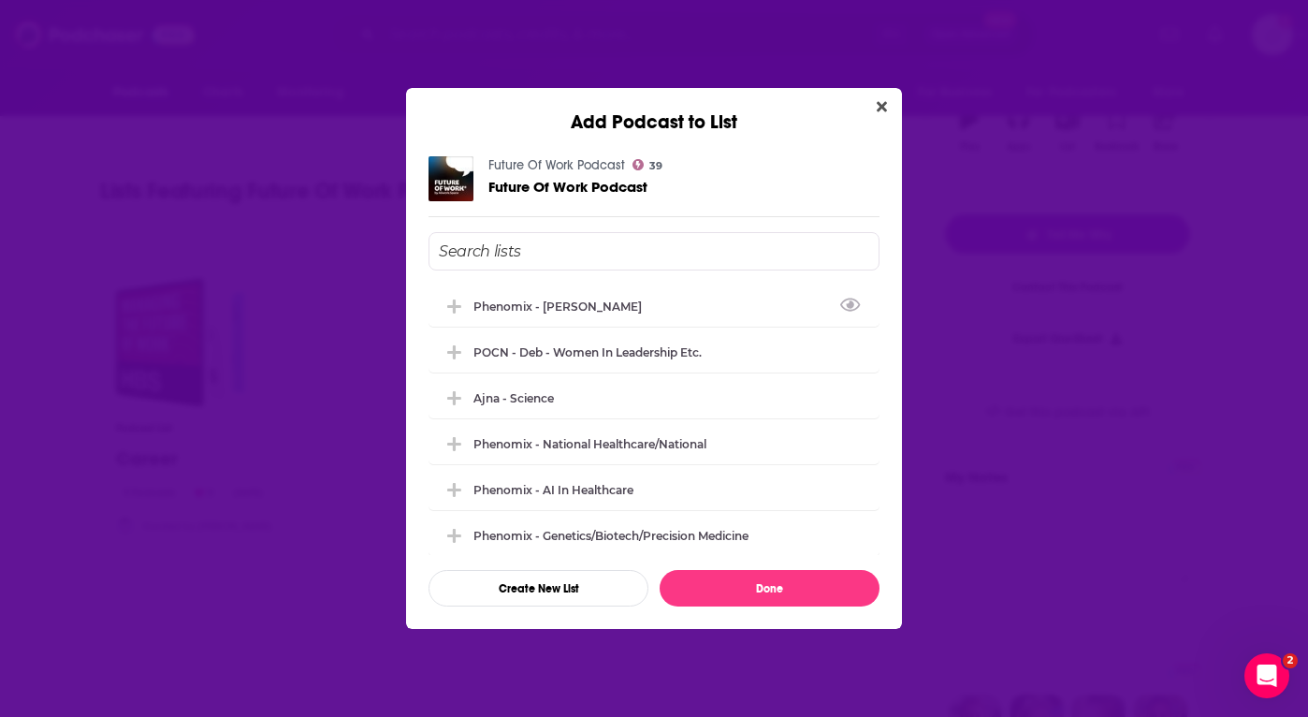
click at [608, 264] on input "Add Podcast To List" at bounding box center [653, 251] width 451 height 38
type input "ShiftMed - Workforce"
click at [570, 578] on button "Create New List" at bounding box center [538, 588] width 220 height 36
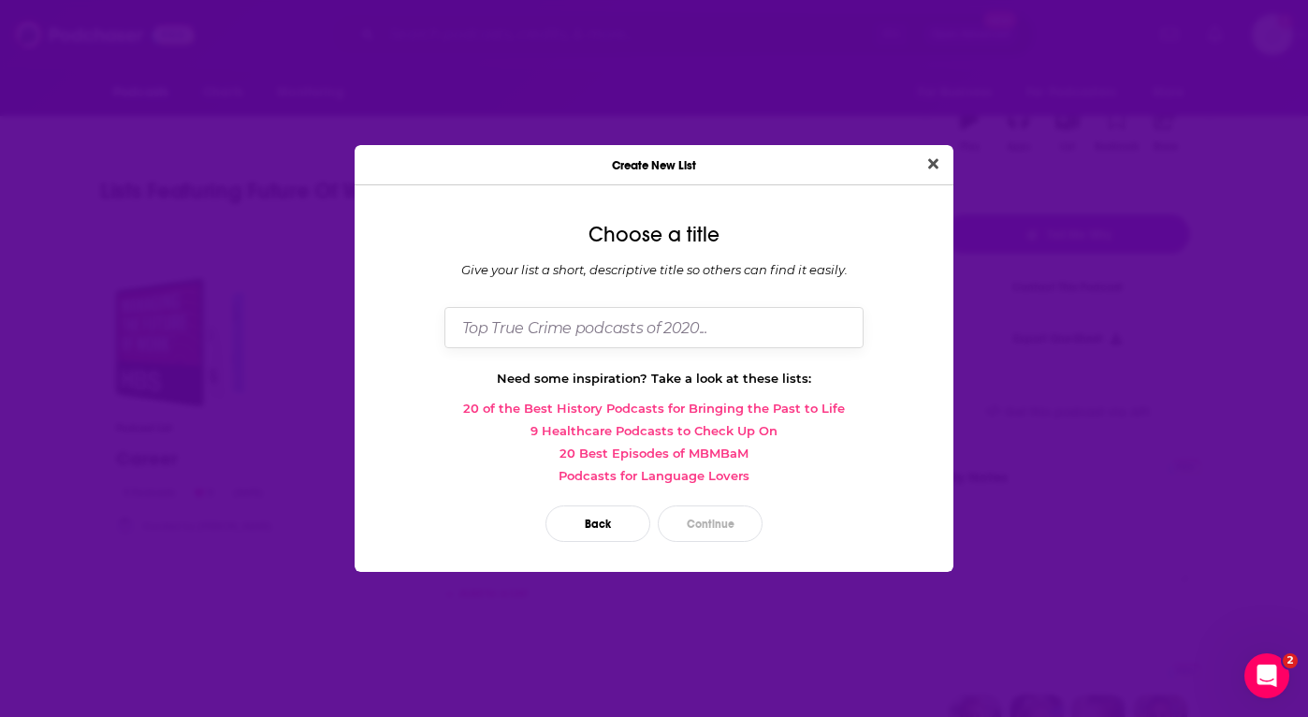
click at [586, 324] on input "Dialog" at bounding box center [653, 327] width 419 height 40
type input "s"
type input "ShiftMed - Workforce"
click at [686, 528] on button "Continue" at bounding box center [710, 523] width 105 height 36
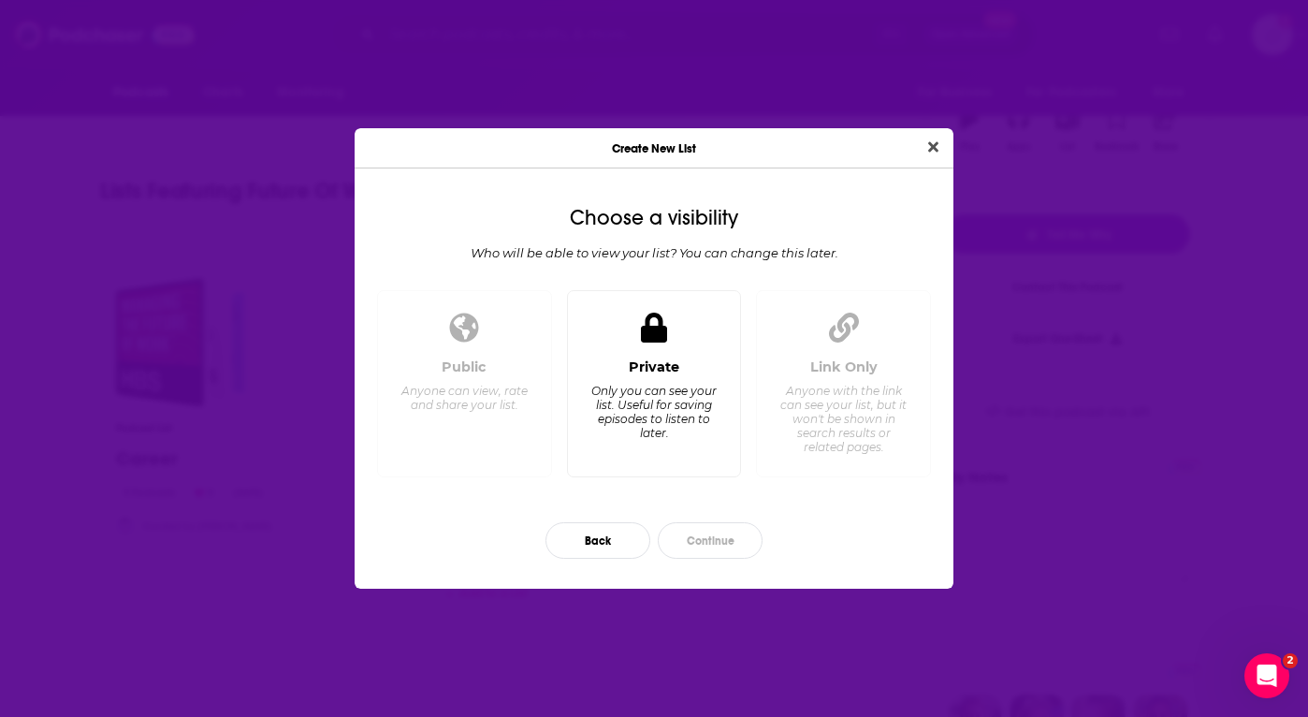
click at [634, 387] on div "Only you can see your list. Useful for saving episodes to listen to later." at bounding box center [653, 412] width 128 height 56
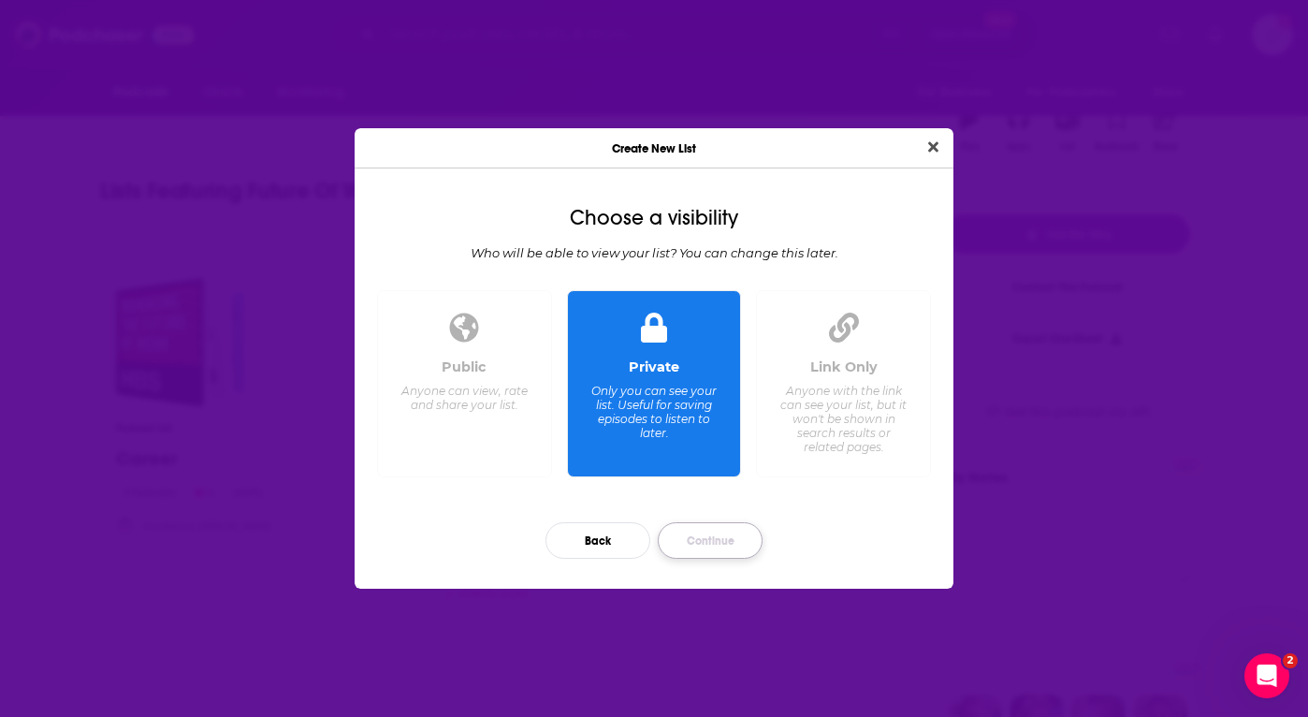
click at [699, 546] on button "Continue" at bounding box center [710, 540] width 105 height 36
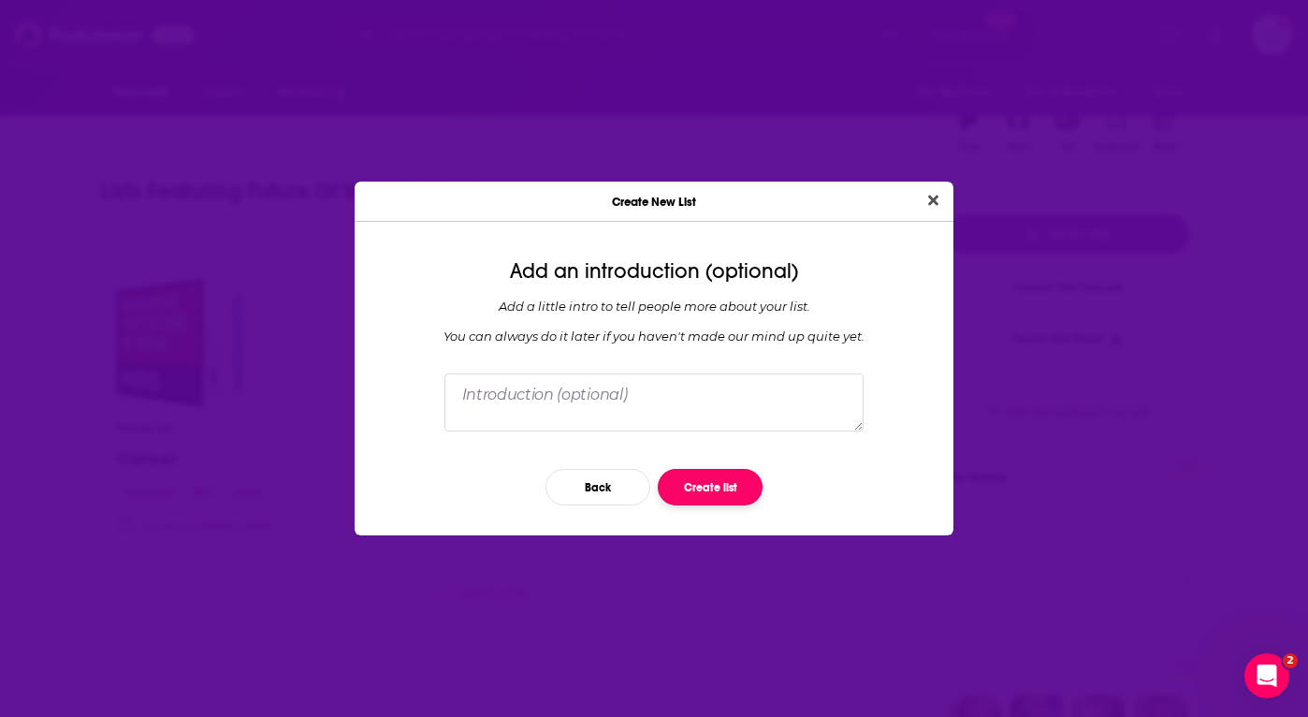
click at [703, 473] on button "Create list" at bounding box center [710, 487] width 105 height 36
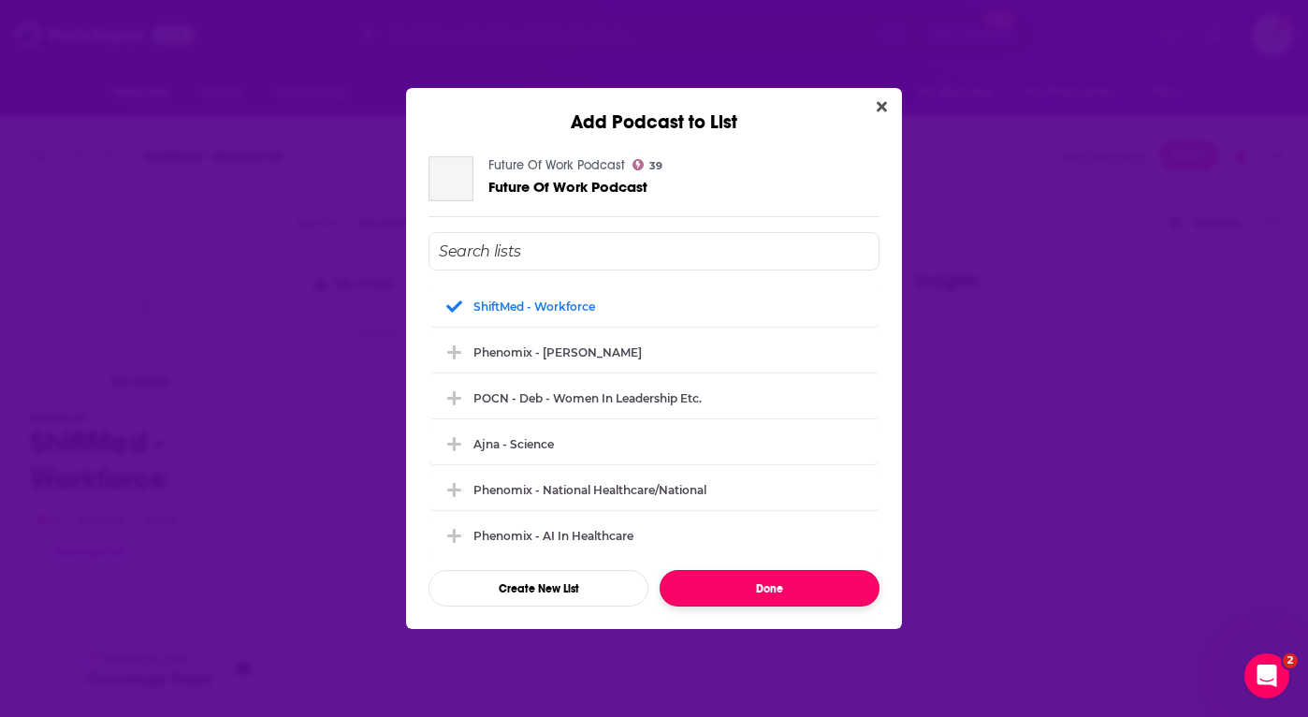
click at [811, 586] on button "Done" at bounding box center [769, 588] width 220 height 36
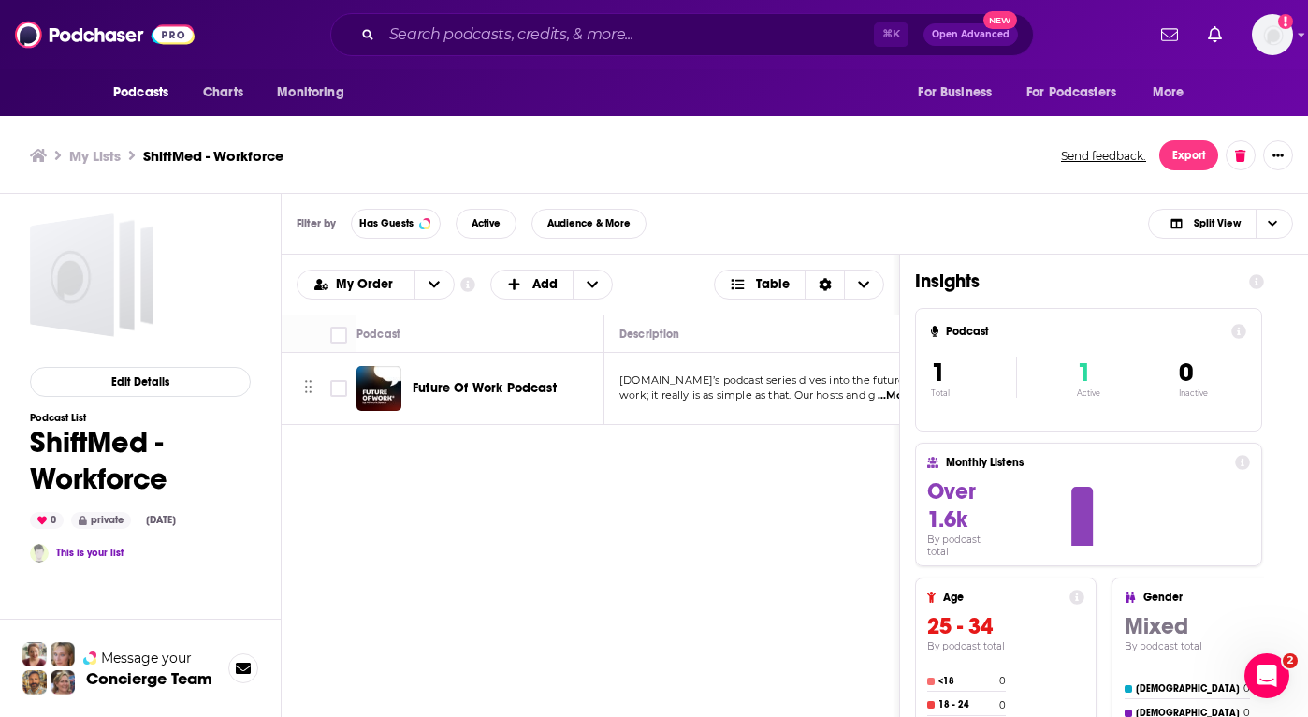
scroll to position [6, 0]
